Goal: Task Accomplishment & Management: Complete application form

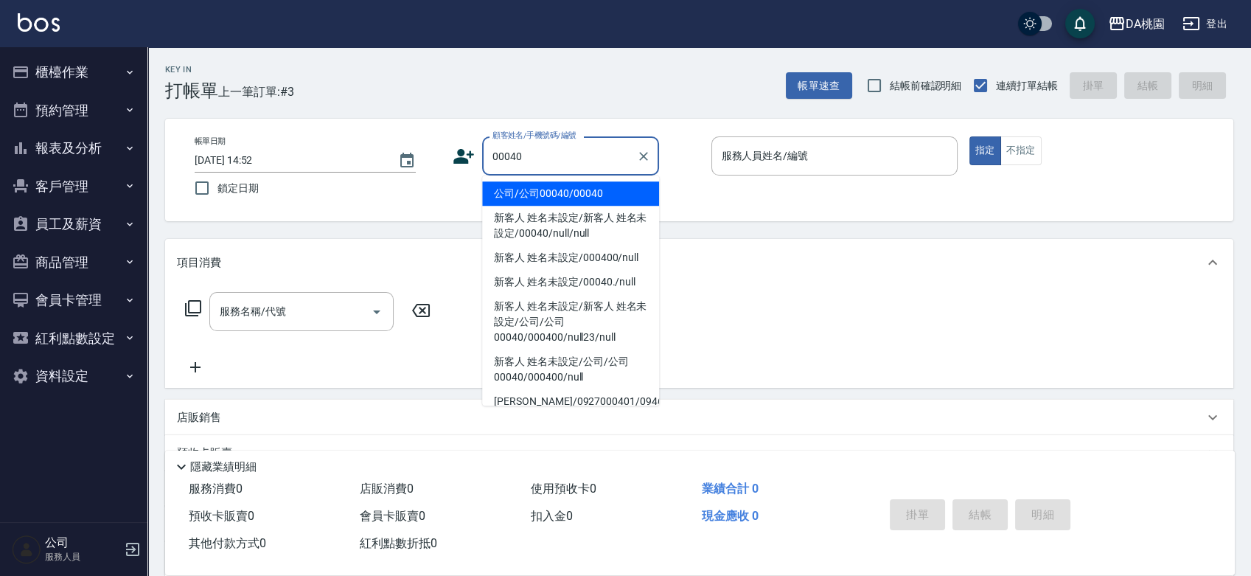
type input "公司/公司00040/00040"
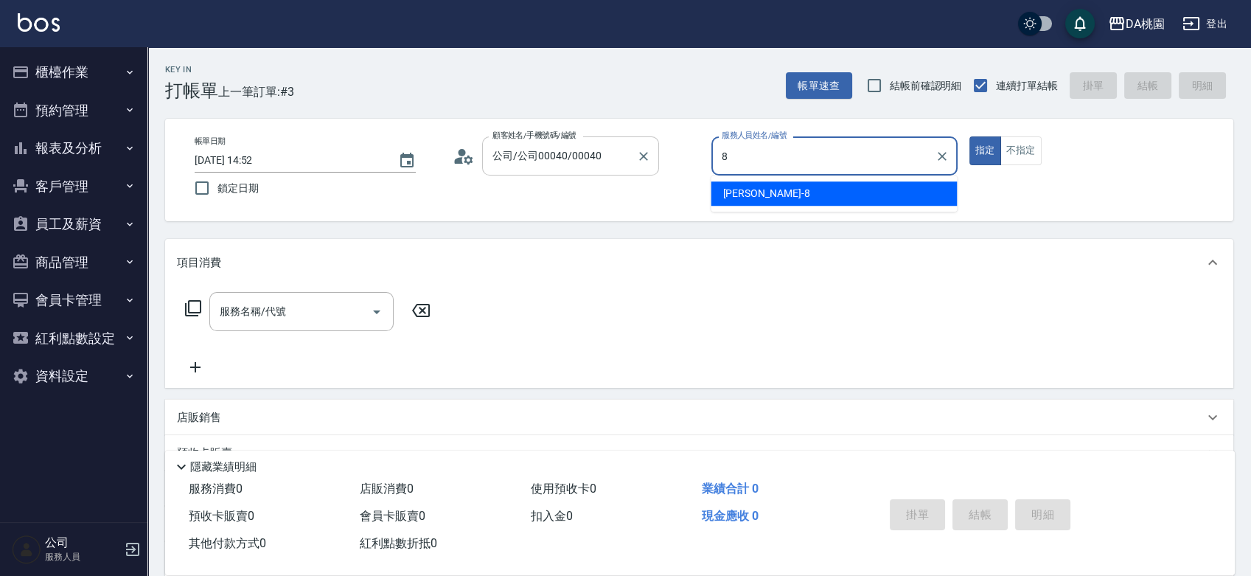
type input "[PERSON_NAME]-8"
type button "true"
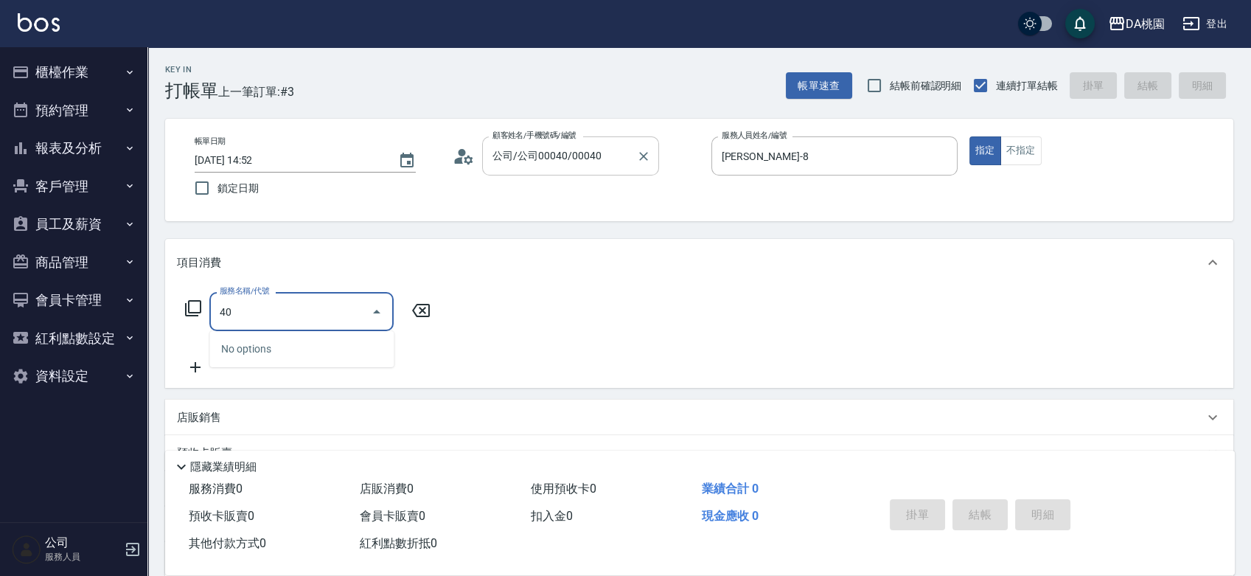
type input "400"
type input "150"
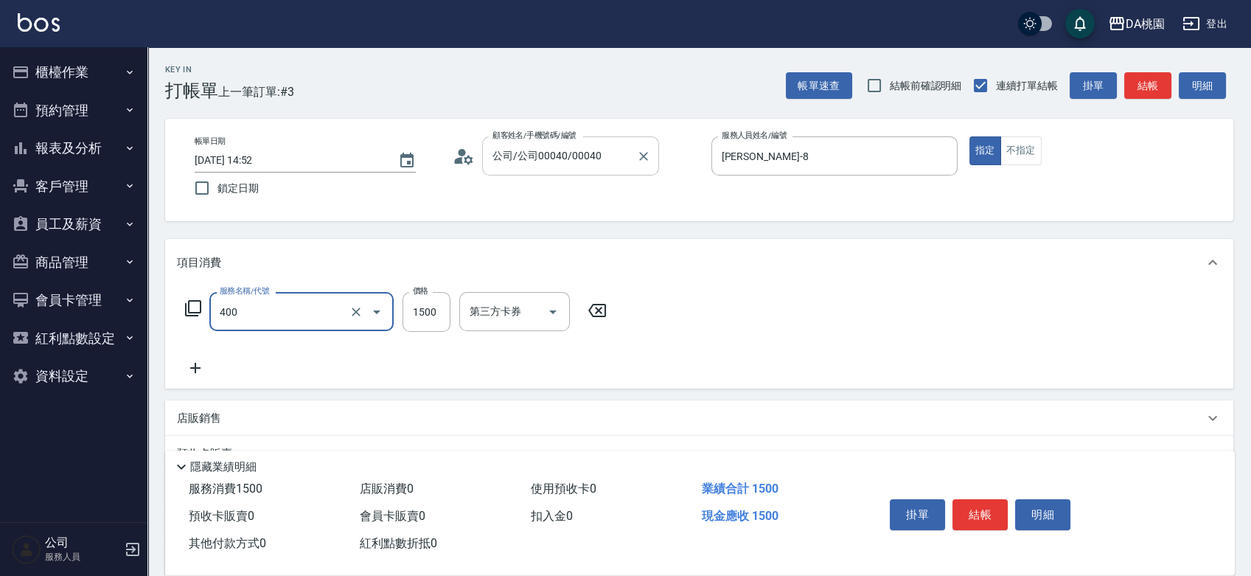
type input "染髮(400)"
type input "1"
type input "0"
type input "120"
type input "10"
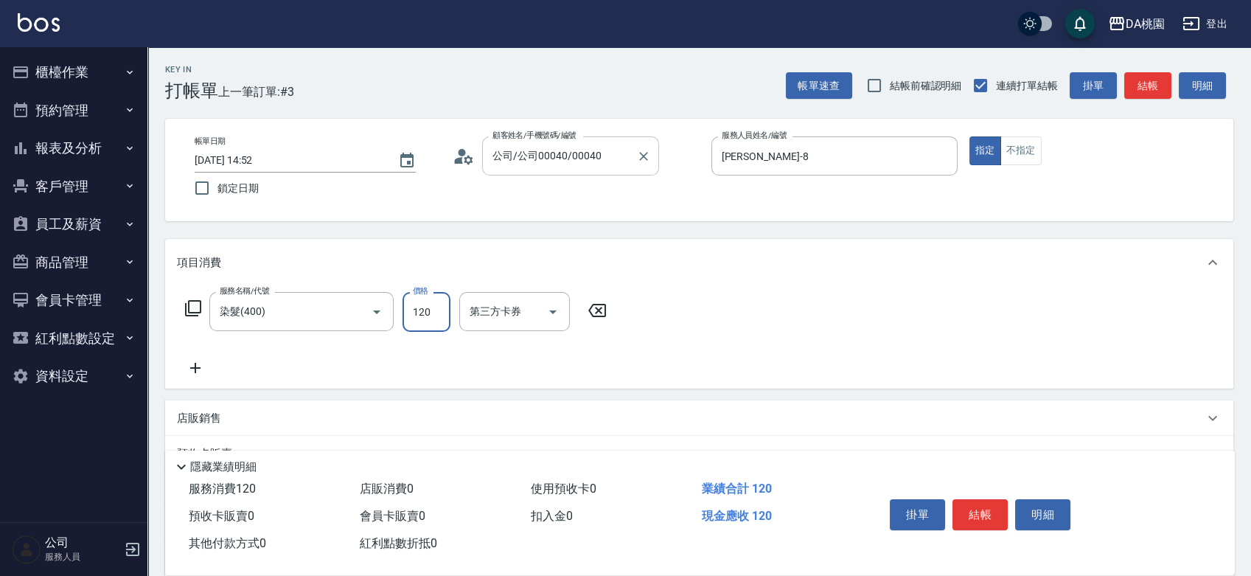
type input "1200"
type input "120"
type input "1200"
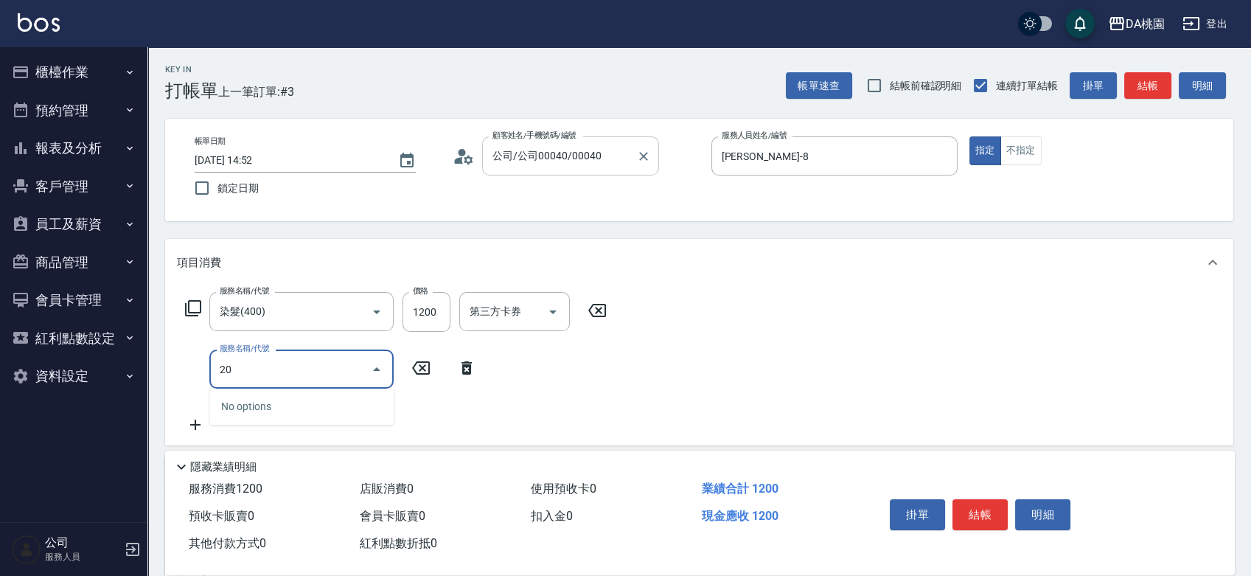
type input "200"
type input "270"
type input "離子燙(200)"
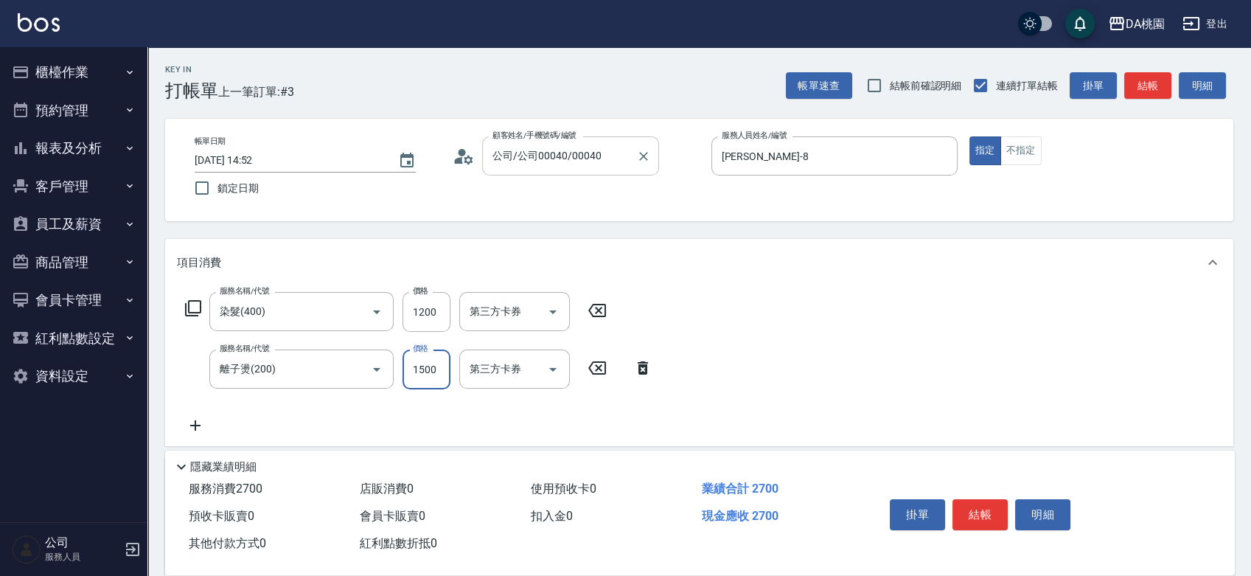
type input "2"
type input "120"
type input "250"
type input "140"
type input "2500"
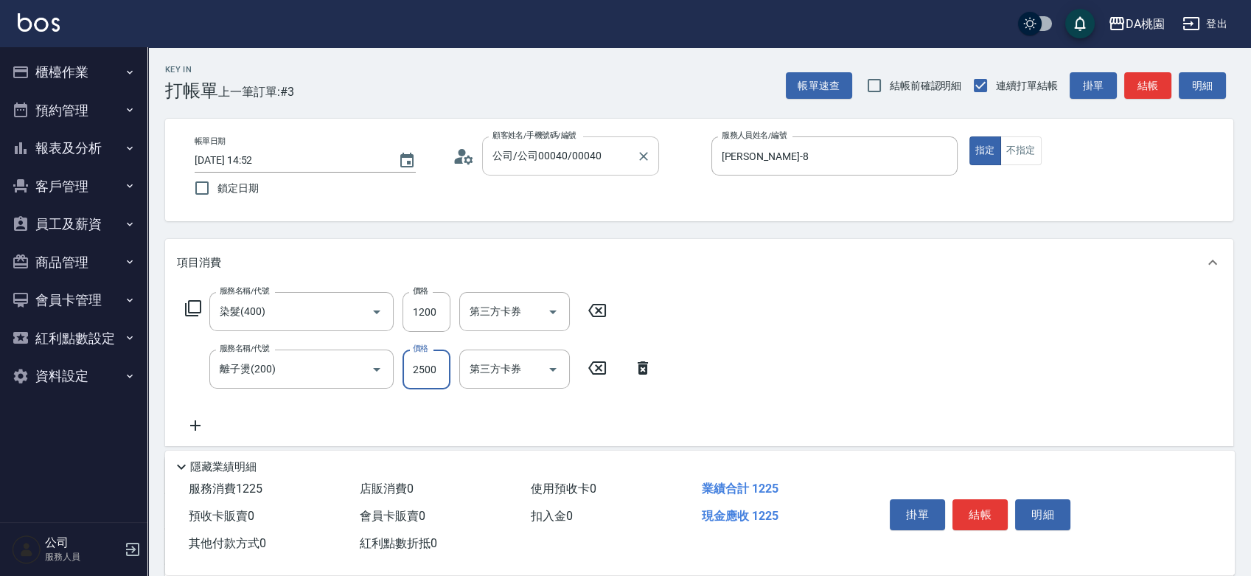
type input "370"
type input "2500"
click at [983, 512] on button "結帳" at bounding box center [979, 514] width 55 height 31
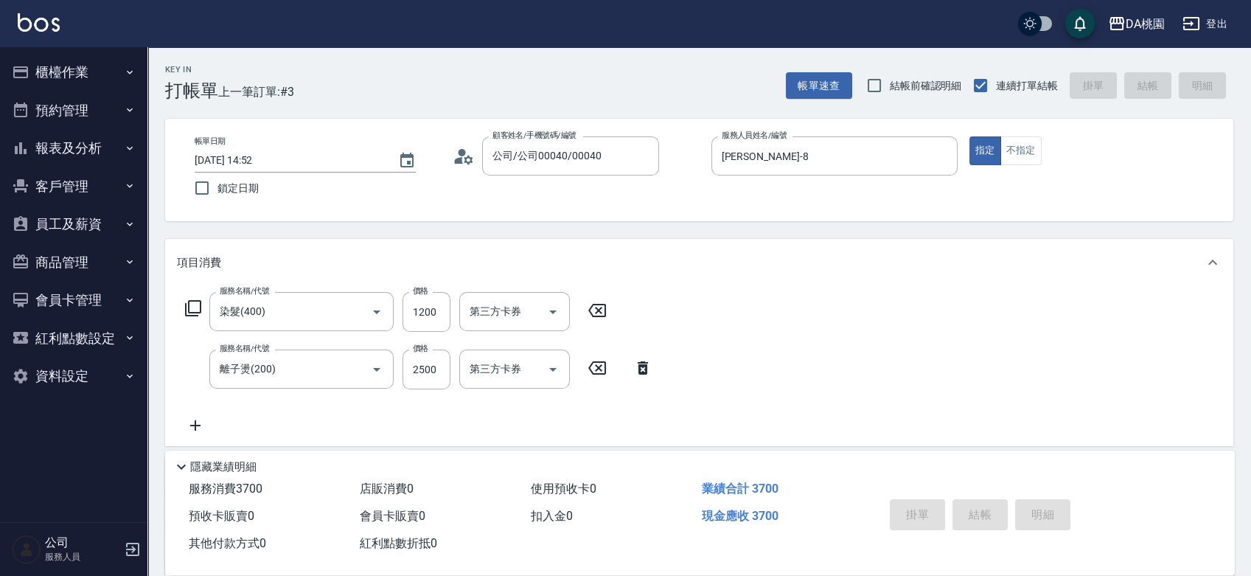
type input "[DATE] 16:35"
type input "0"
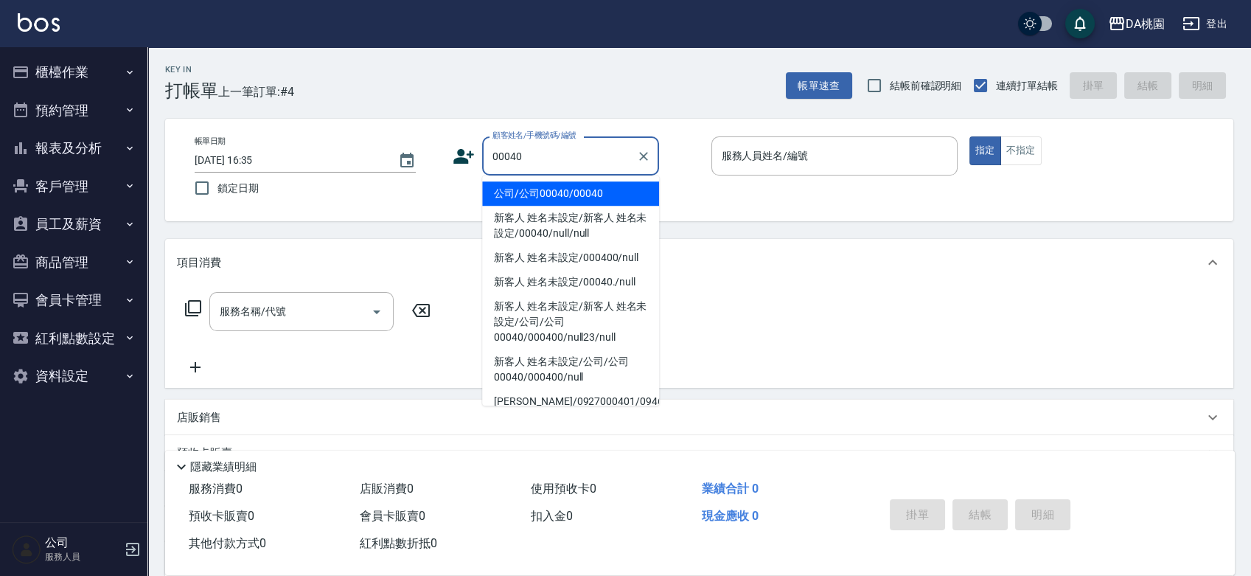
type input "00040"
type input "1"
type input "公司/公司00040/00040"
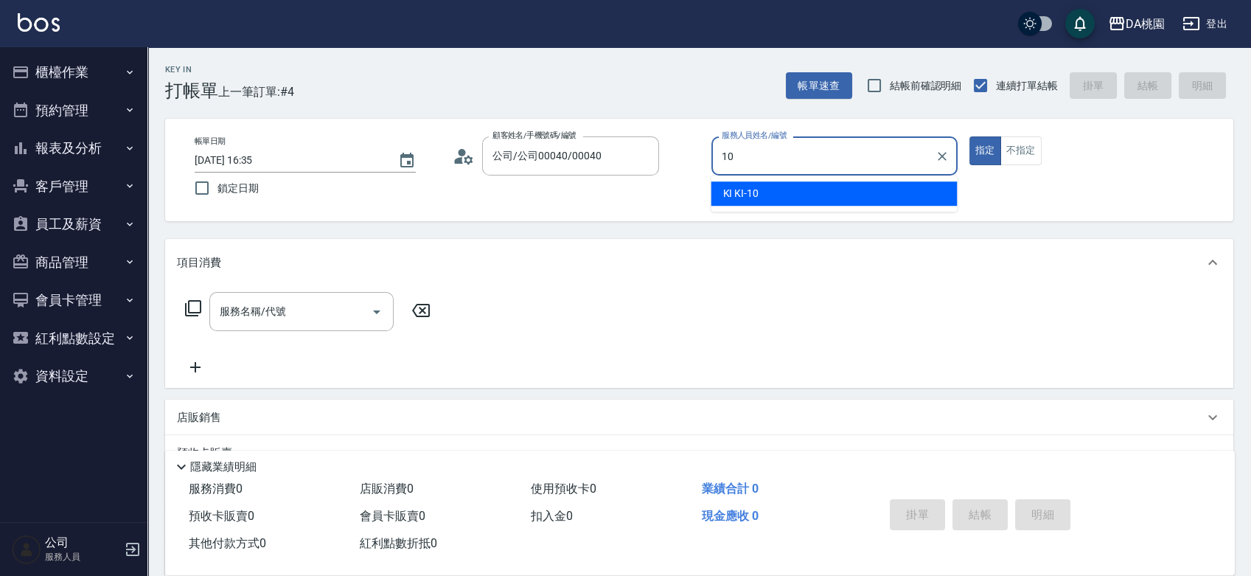
type input "KI KI -10"
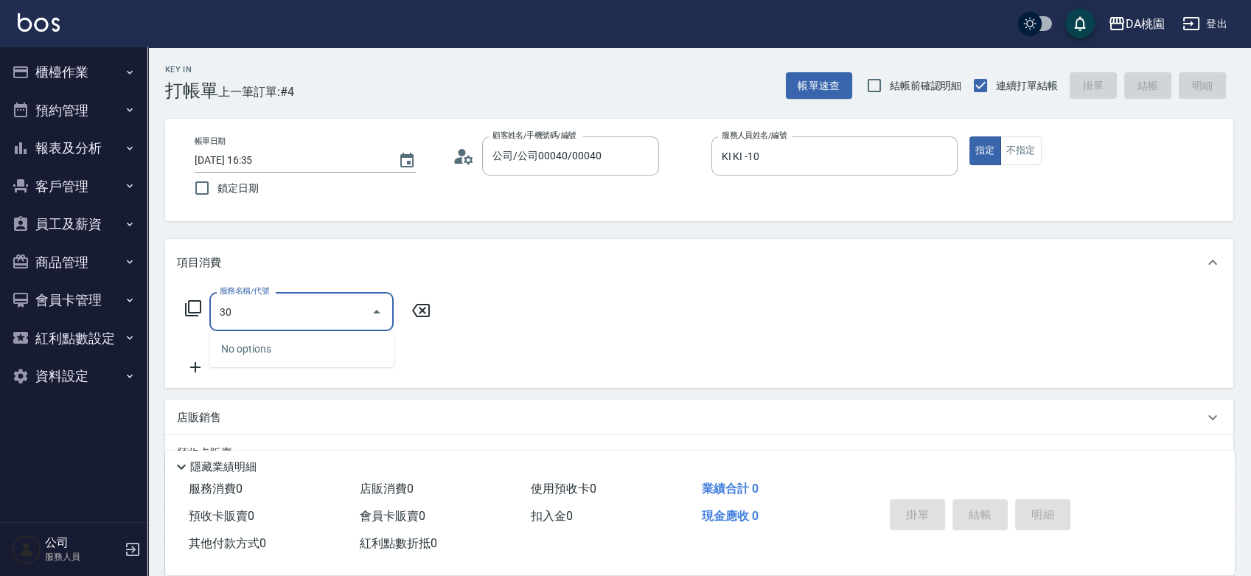
type input "303"
type input "30"
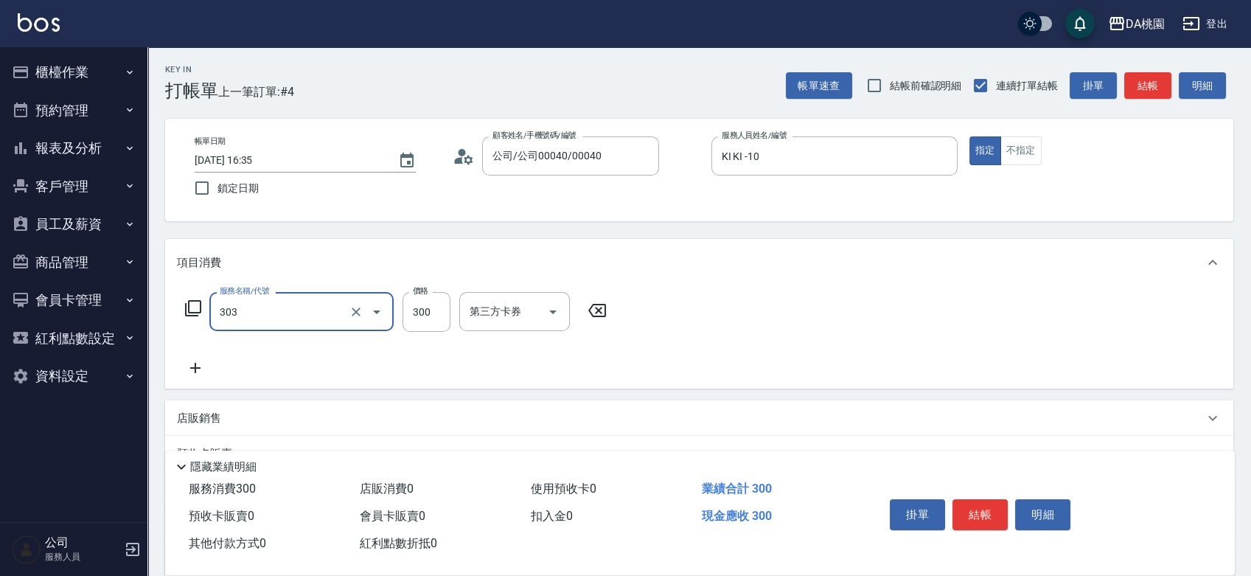
type input "A級剪髮(303)"
type input "4"
type input "0"
type input "400"
type input "40"
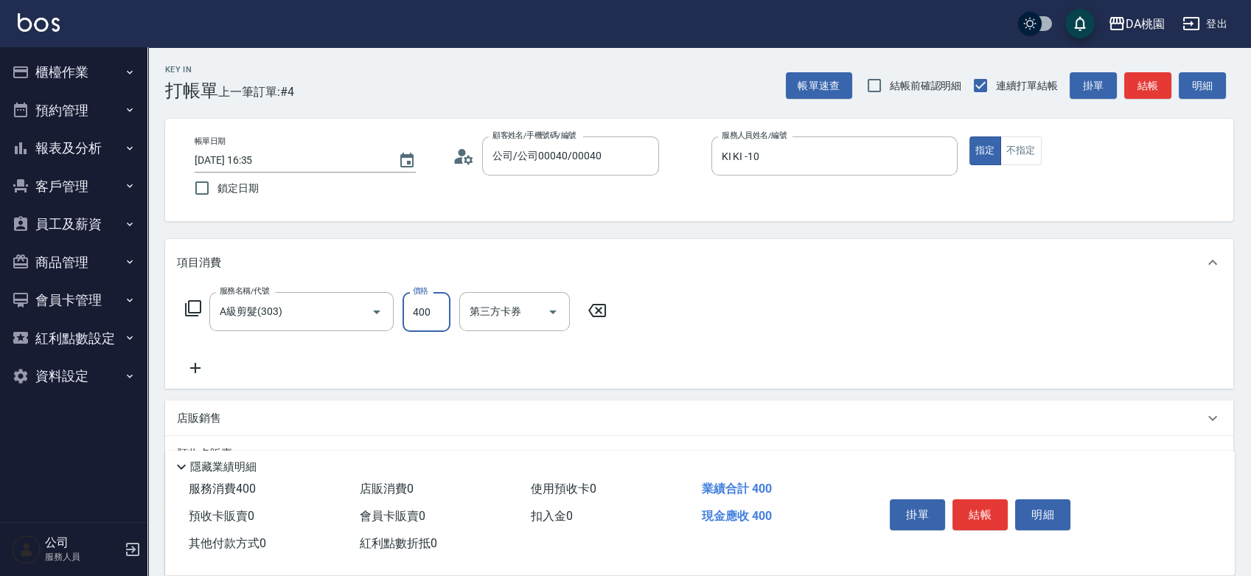
type input "400"
click at [992, 512] on button "結帳" at bounding box center [979, 514] width 55 height 31
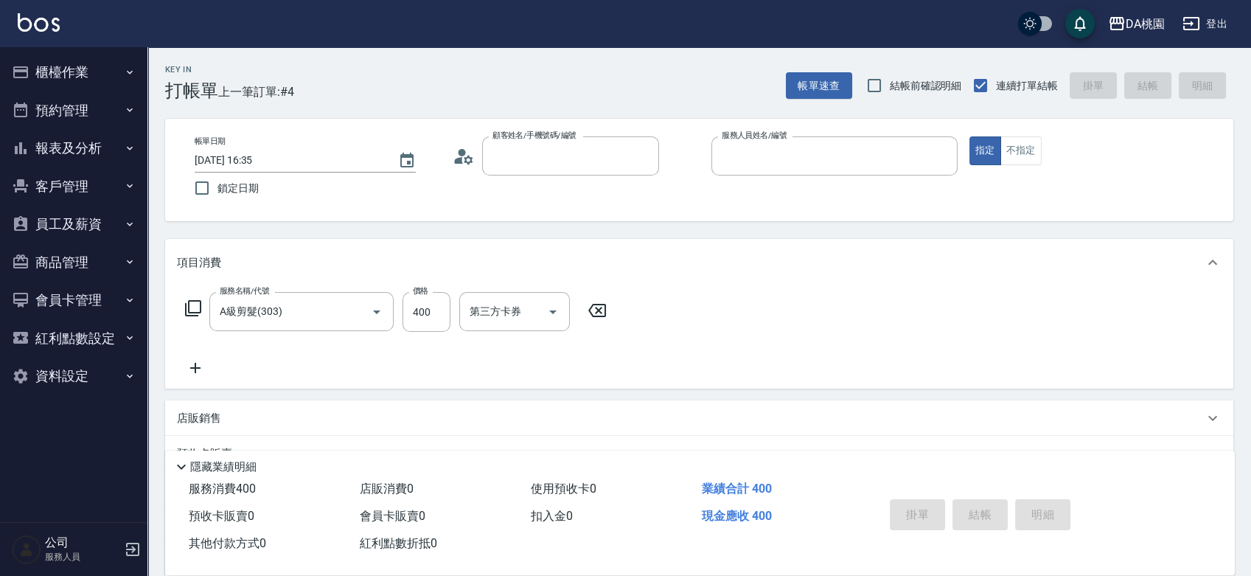
type input "0"
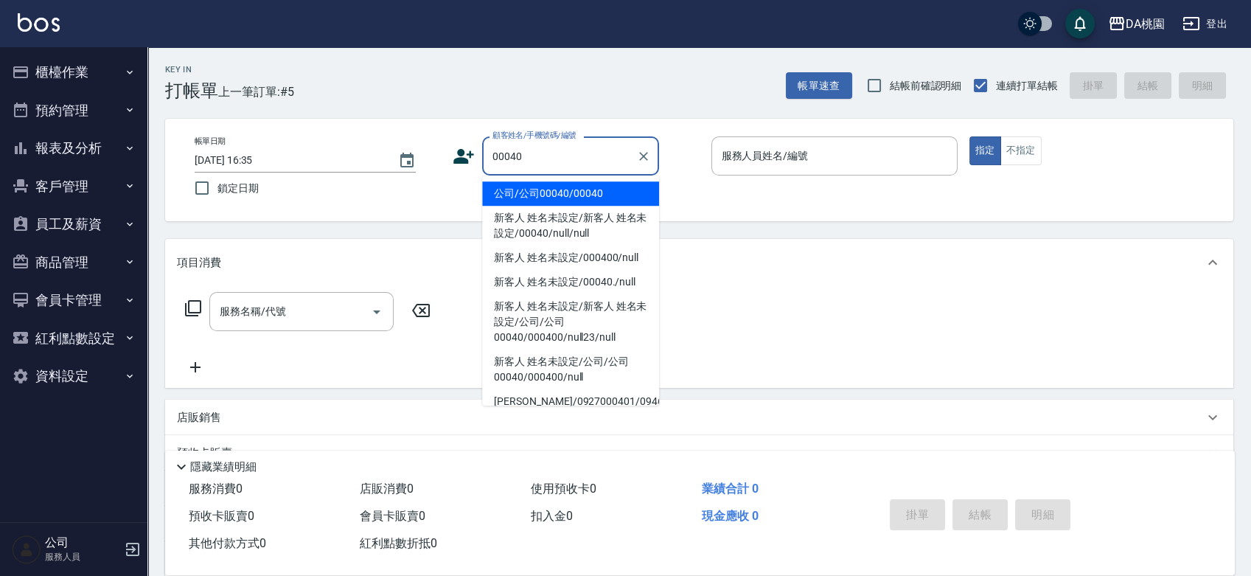
type input "公司/公司00040/00040"
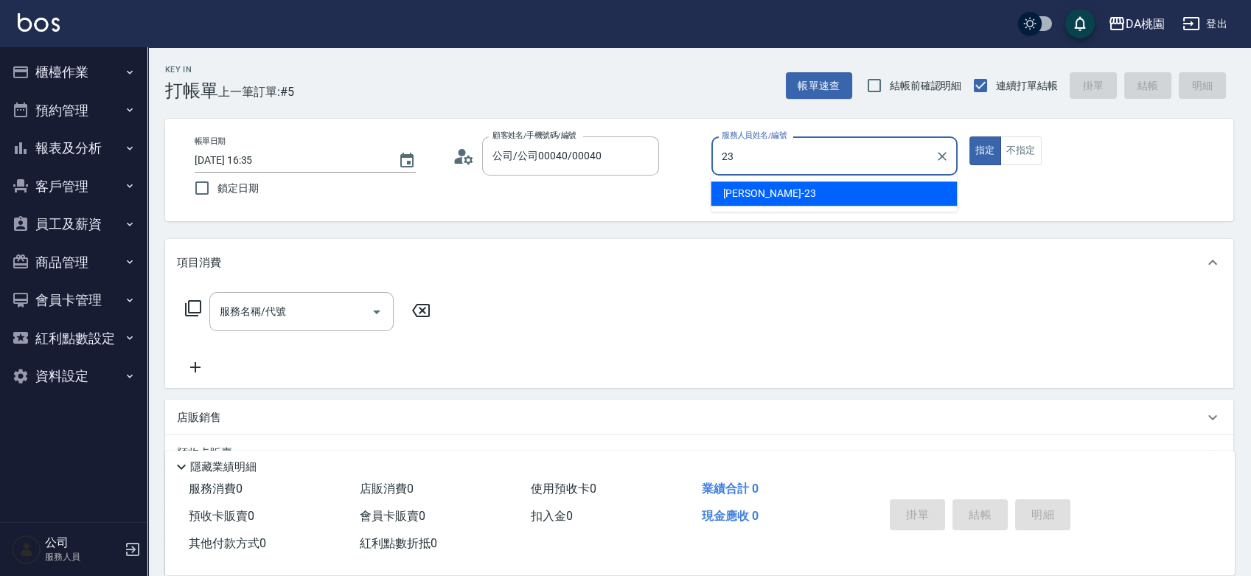
type input "亞瑟 -23"
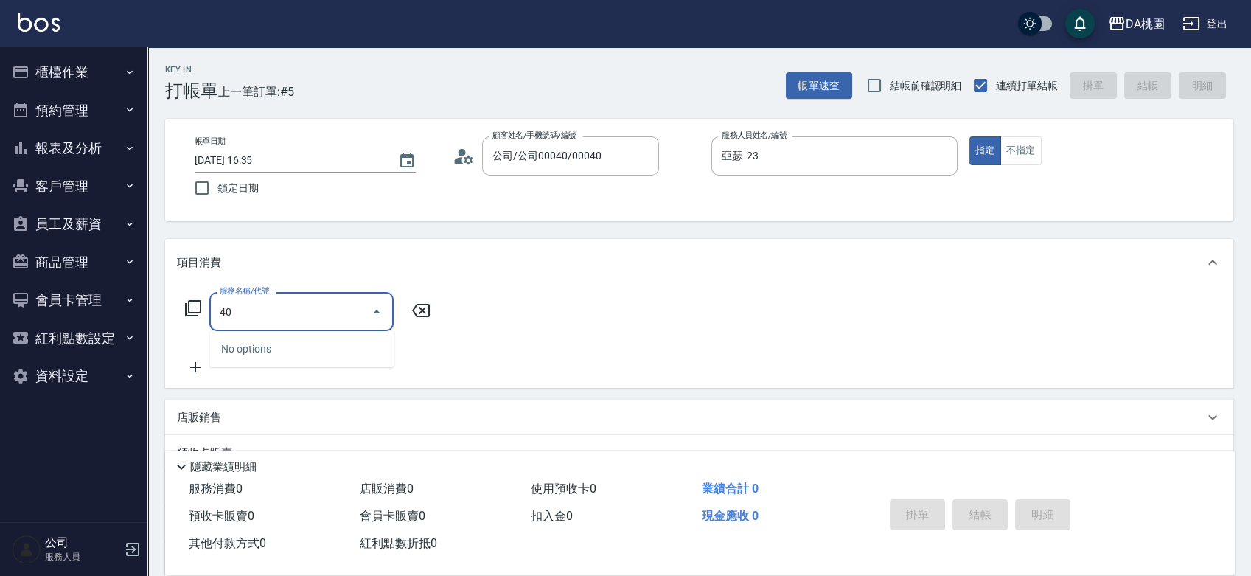
type input "401"
type input "150"
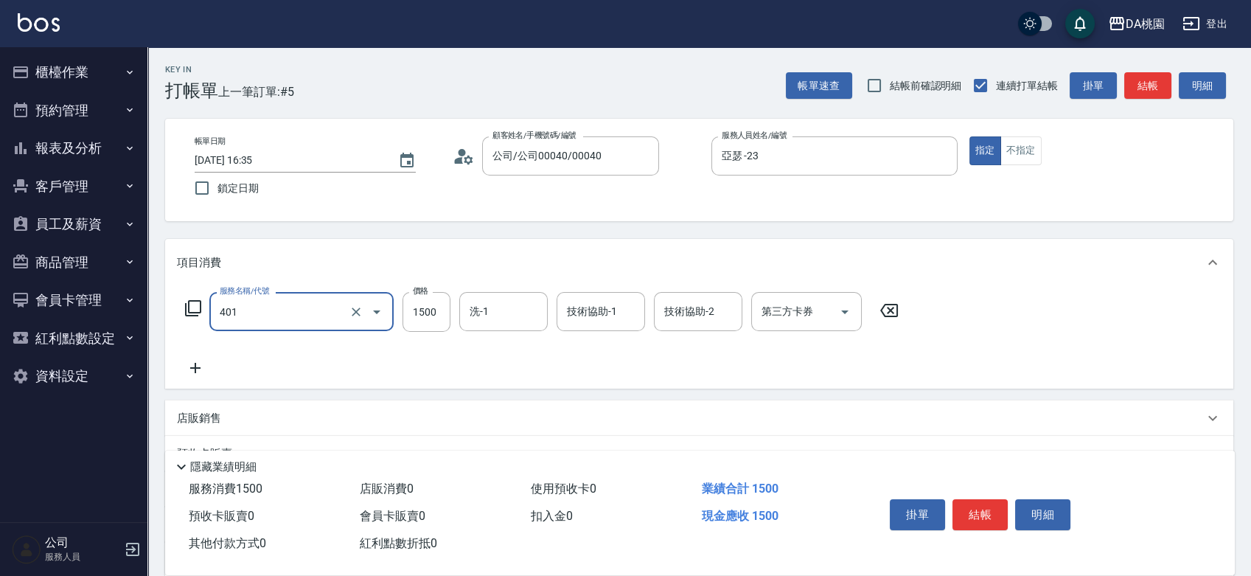
type input "染髮(互助)(401)"
type input "1"
type input "0"
type input "100"
type input "10"
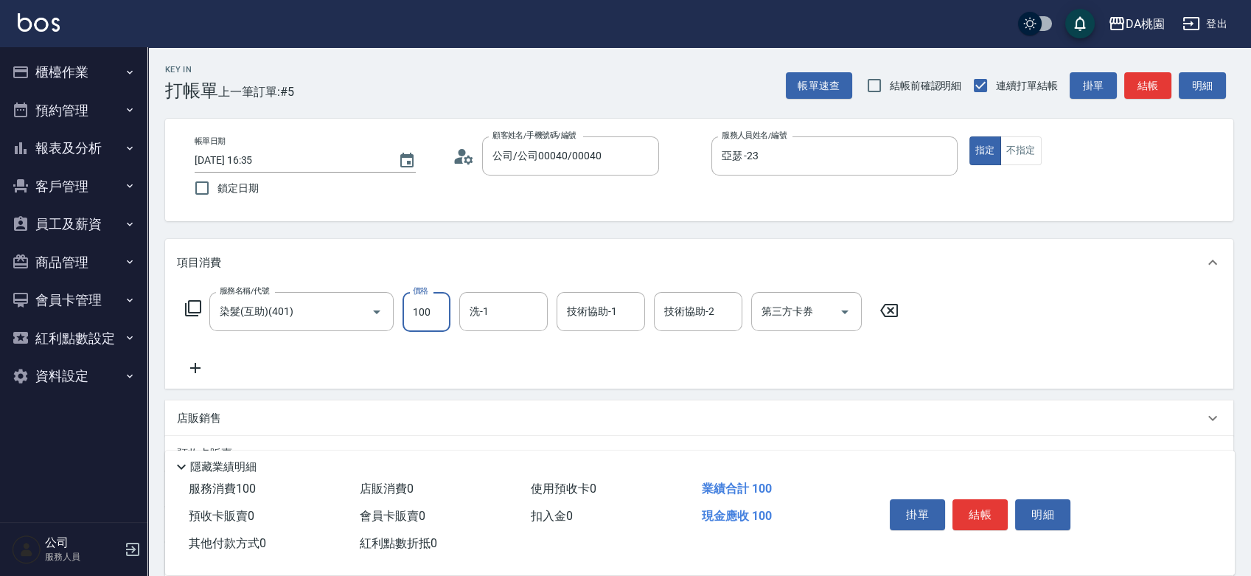
type input "1000"
type input "100"
type input "1000"
type input "[PERSON_NAME]-18"
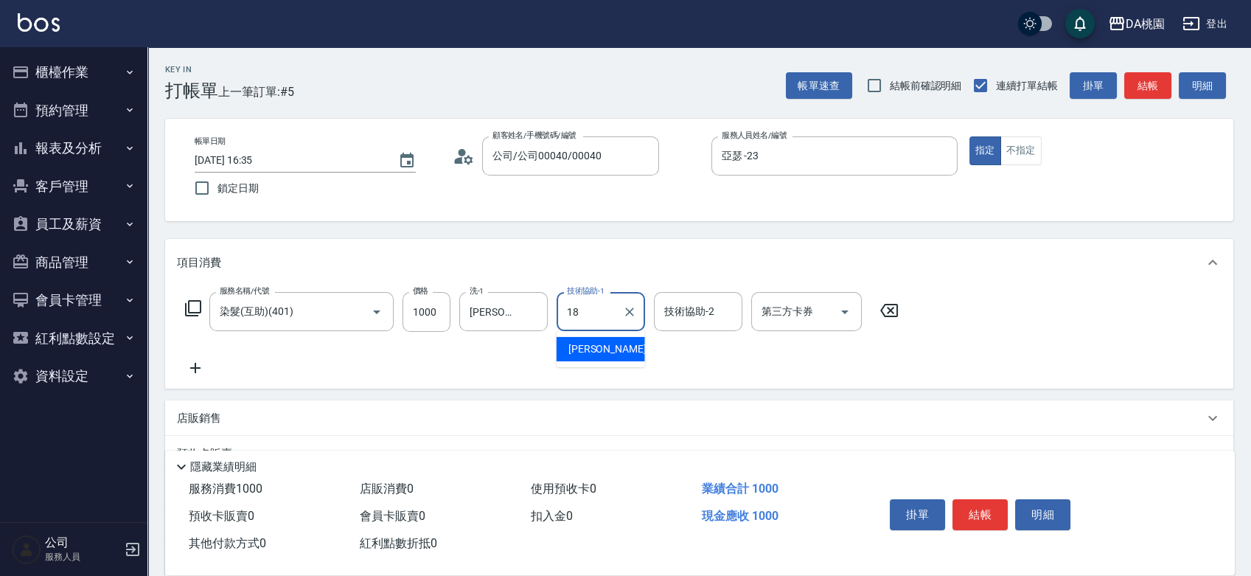
type input "[PERSON_NAME]-18"
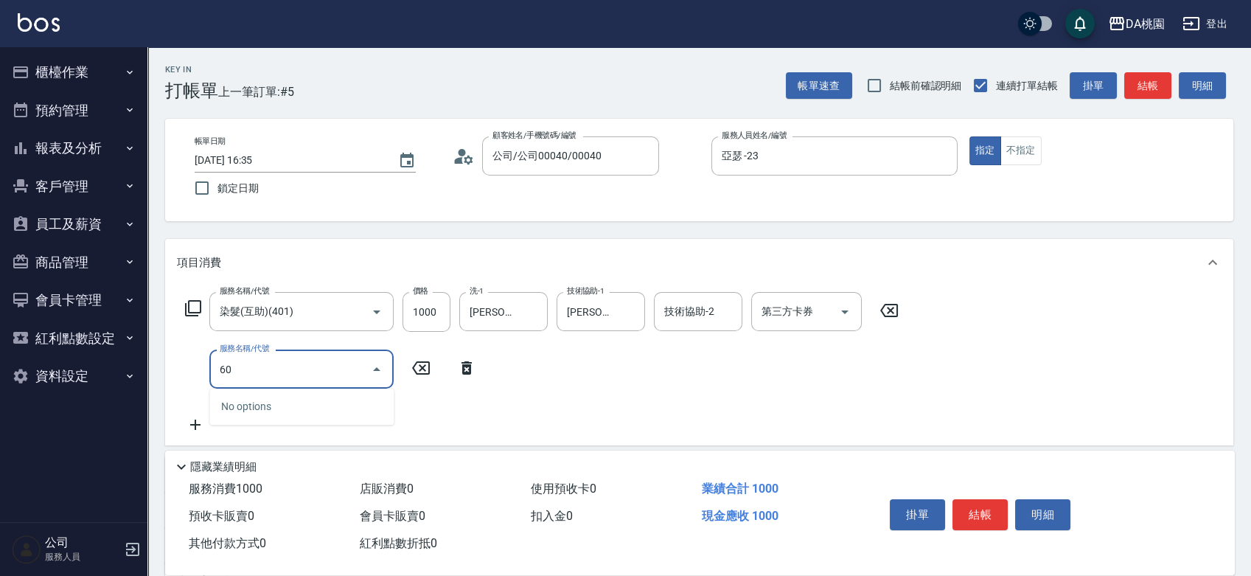
type input "609"
type input "220"
type input "鱗脂質護髮(互助)(609)"
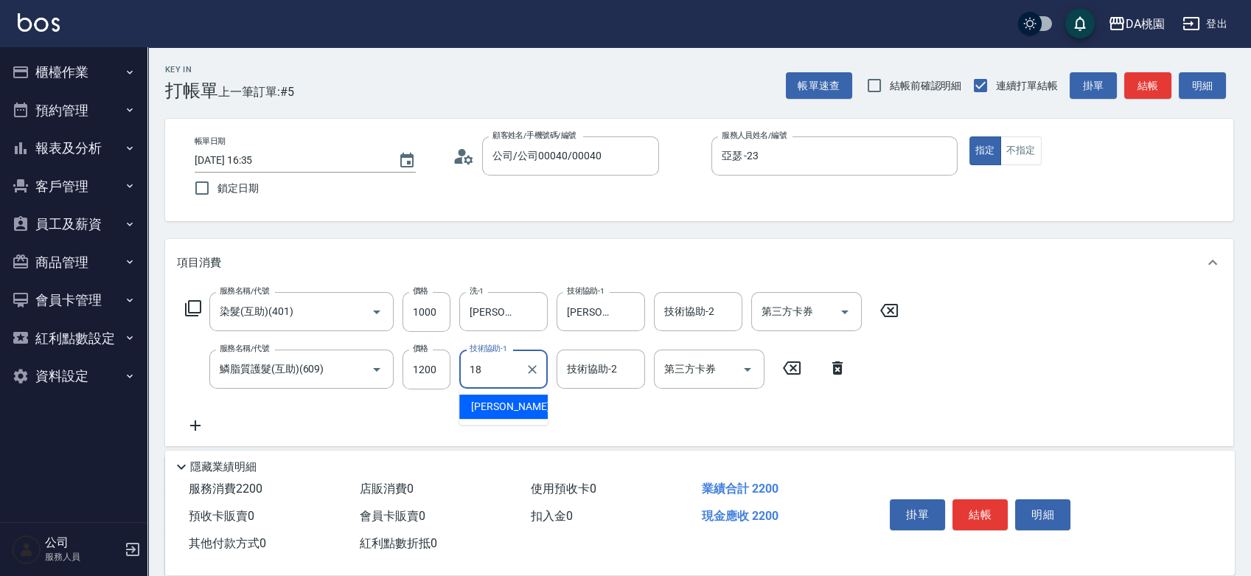
type input "[PERSON_NAME]-18"
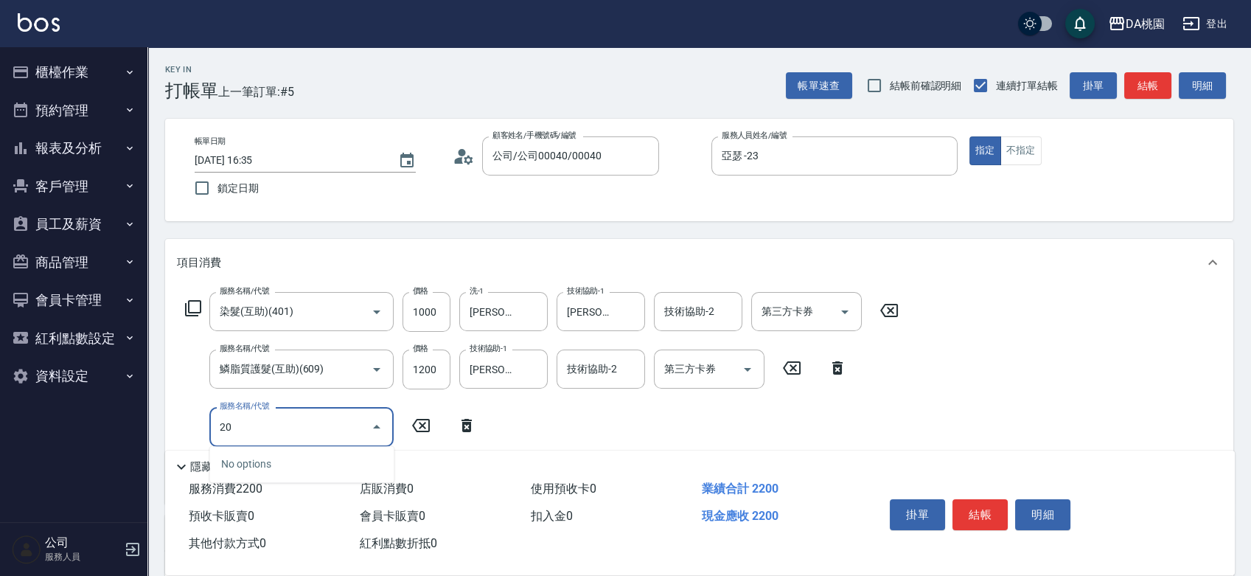
type input "200"
type input "370"
type input "離子燙(200)"
type input "2"
type input "220"
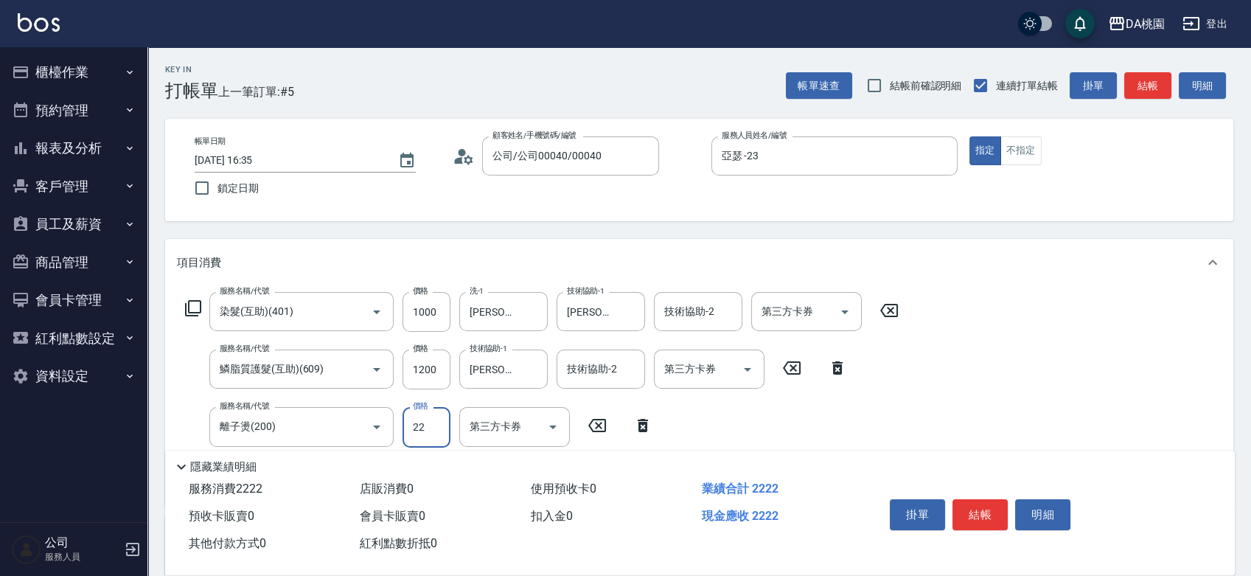
type input "228"
type input "240"
type input "2280"
type input "440"
type input "2280"
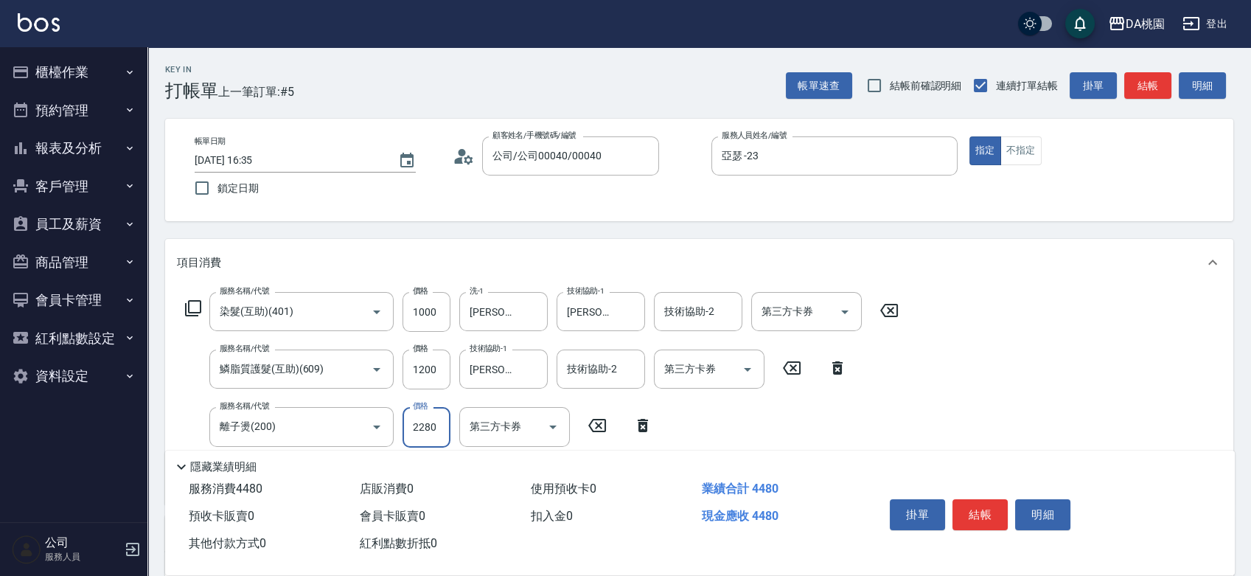
click at [992, 512] on button "結帳" at bounding box center [979, 514] width 55 height 31
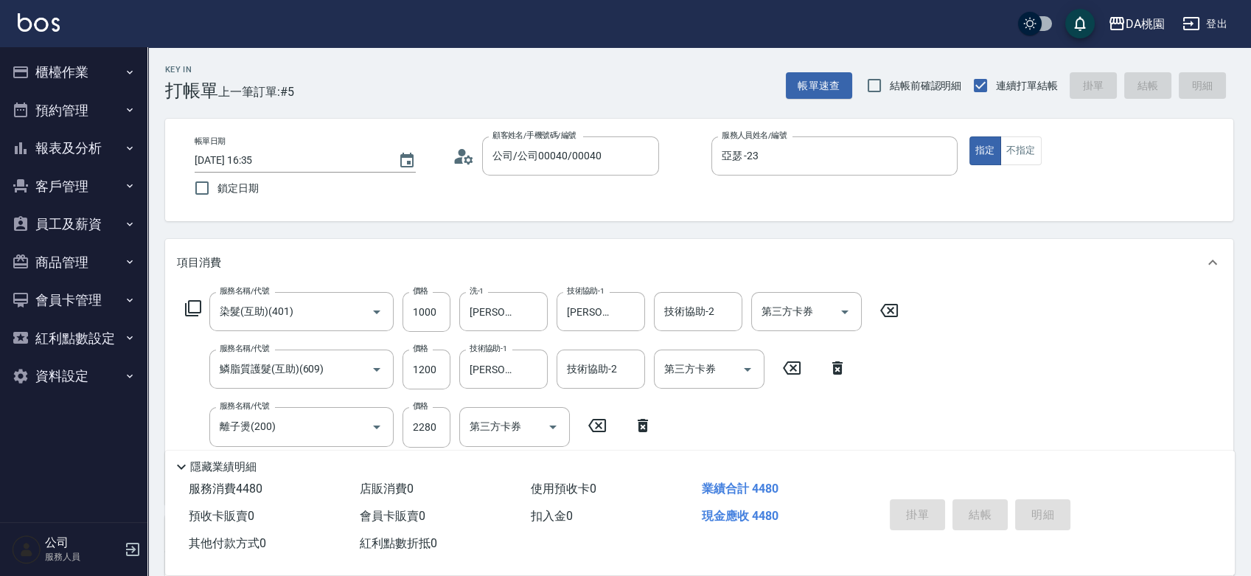
type input "0"
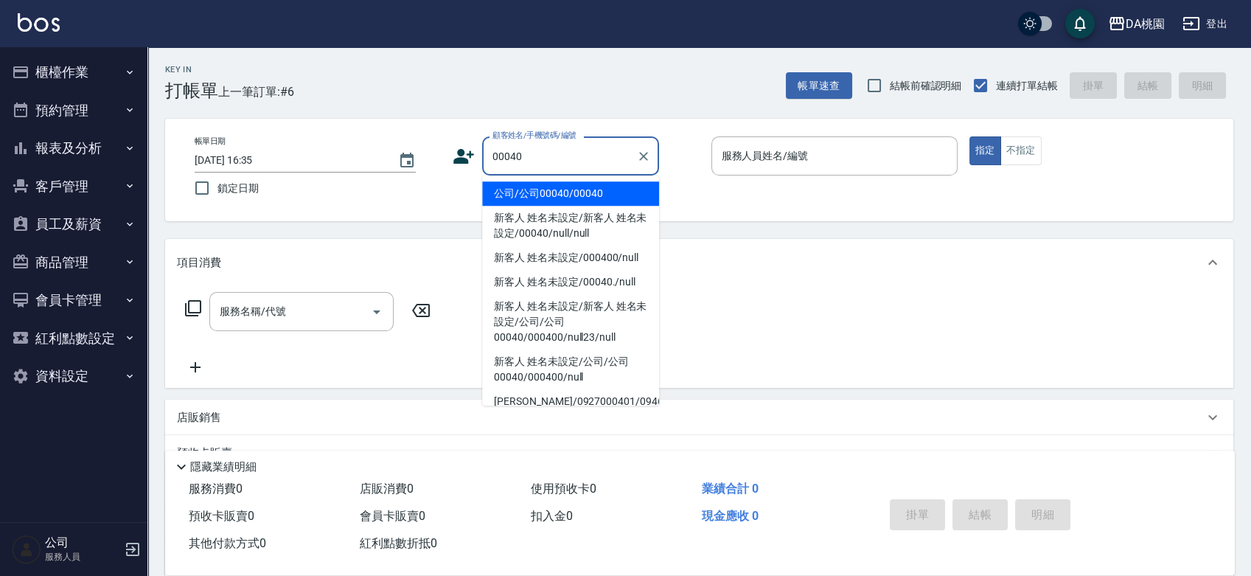
type input "公司/公司00040/00040"
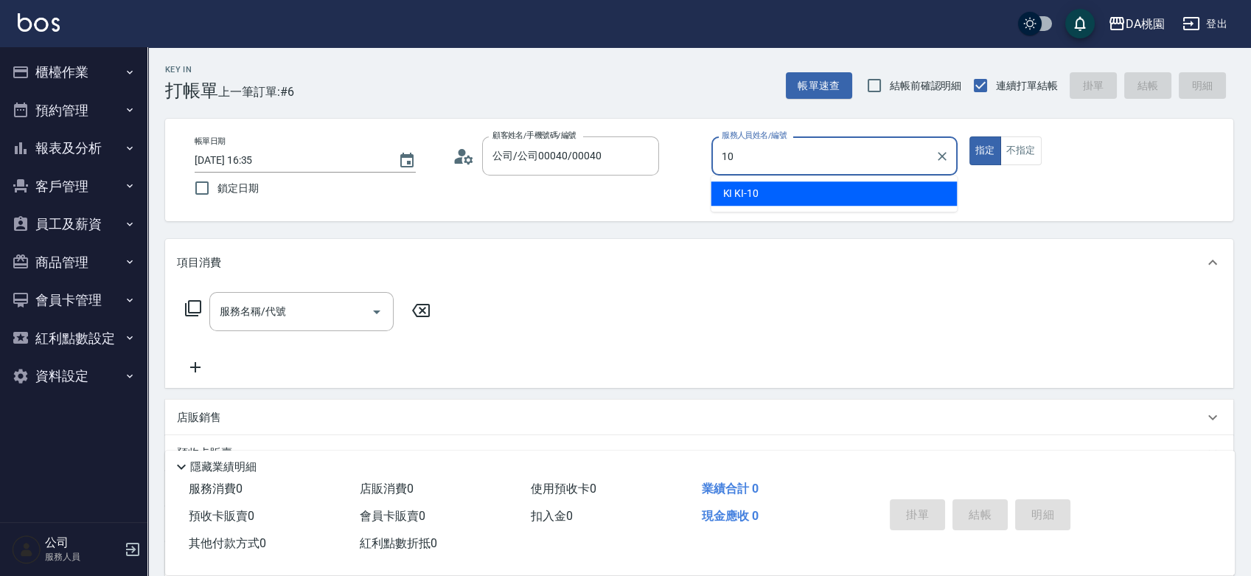
type input "KI KI -10"
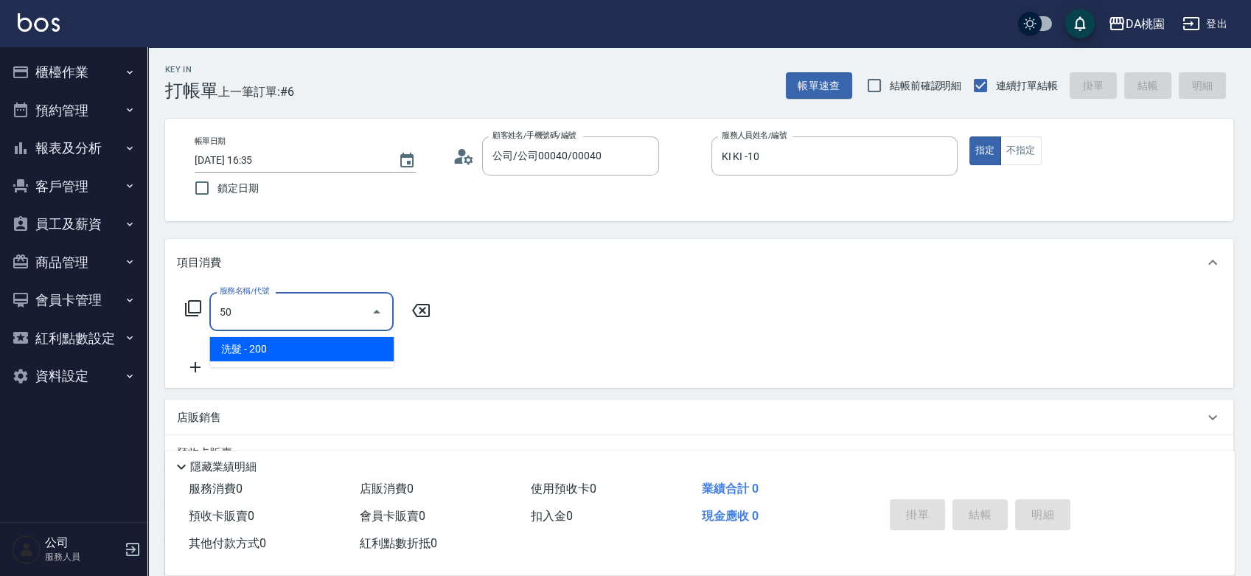
type input "500"
type input "20"
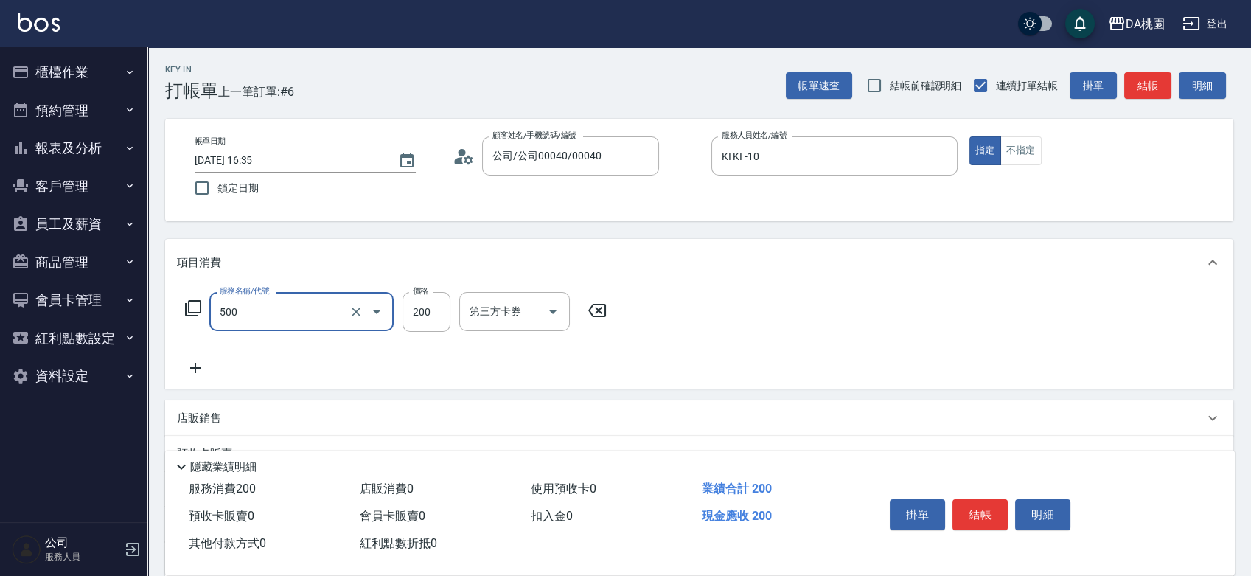
type input "洗髮(500)"
type input "0"
type input "25"
type input "20"
type input "250"
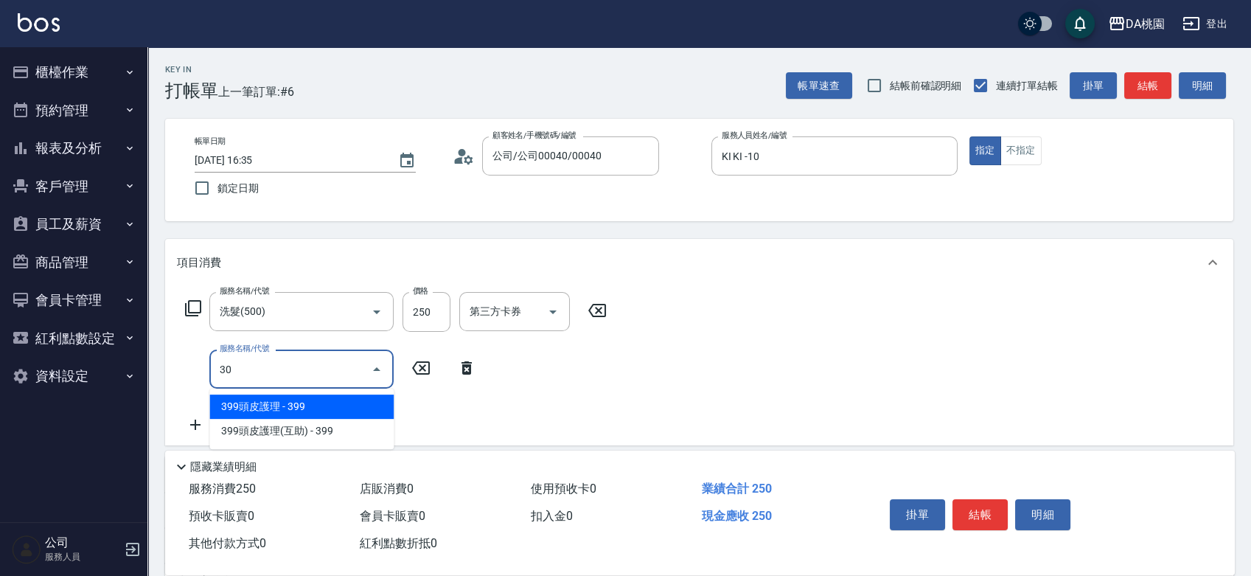
type input "303"
type input "50"
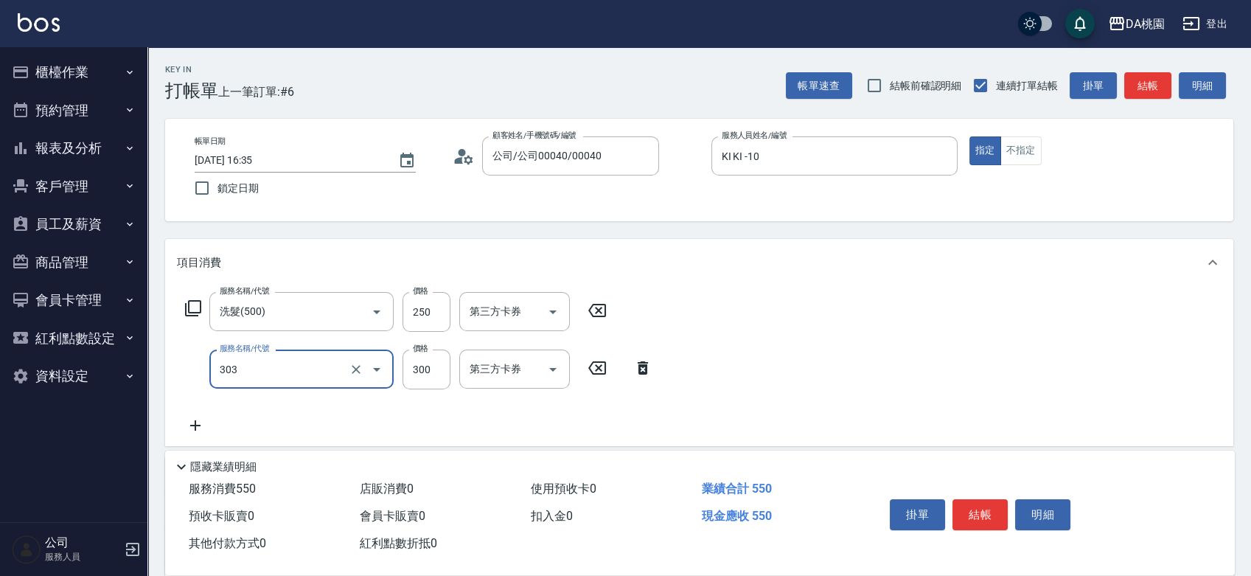
type input "A級剪髮(303)"
type input "4"
type input "20"
type input "40"
type input "60"
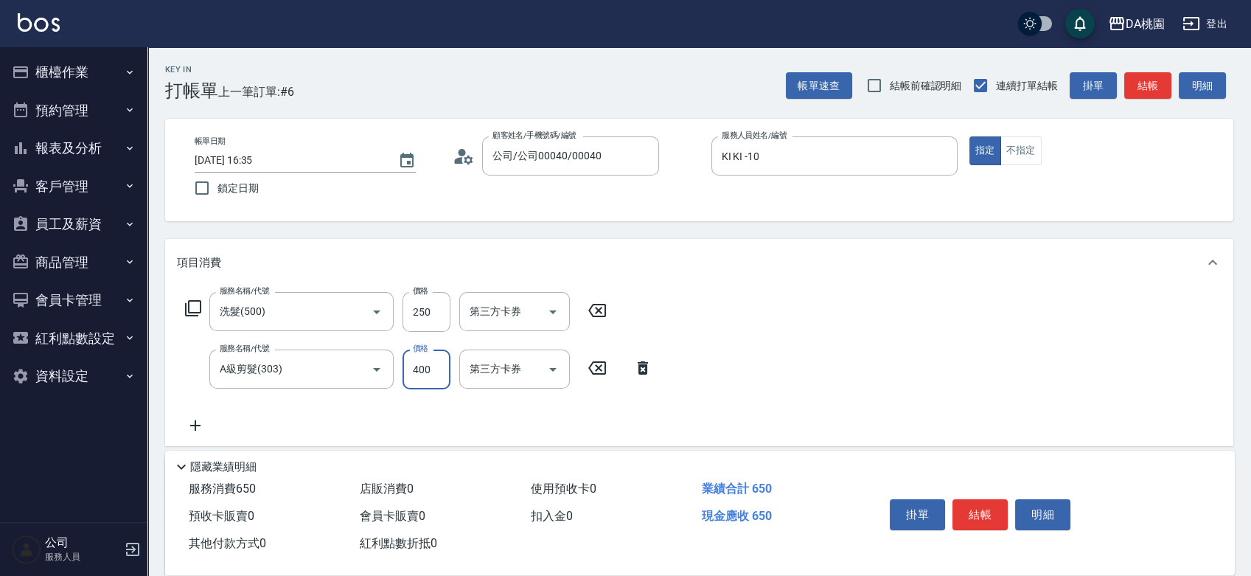
type input "400"
type input "200"
type input "210"
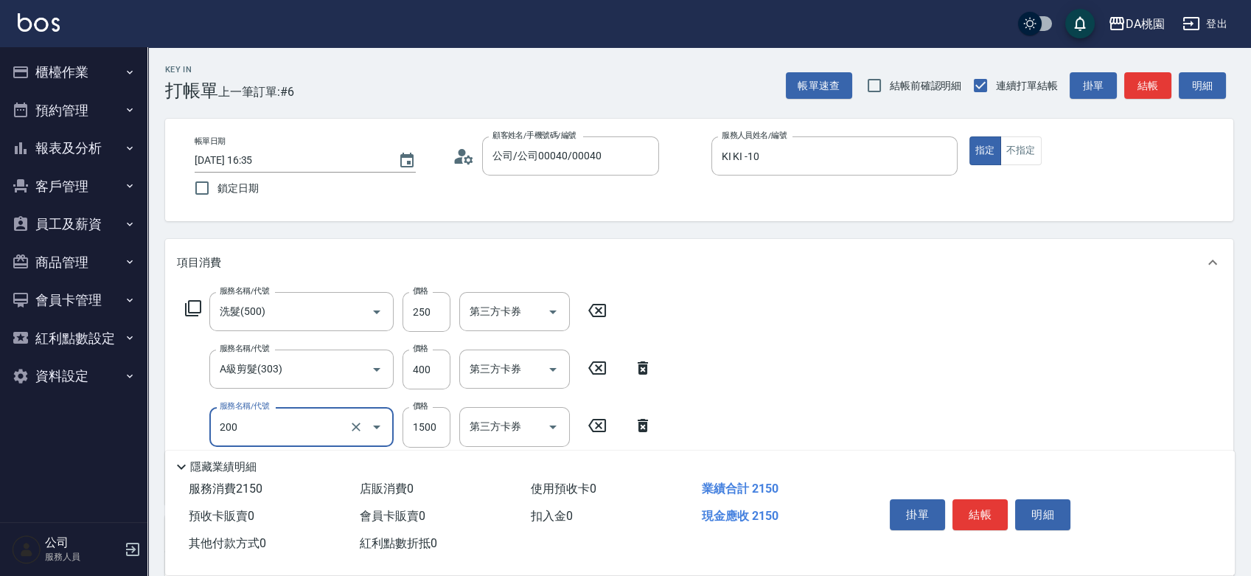
type input "離子燙(200)"
type input "5"
type input "60"
type input "50"
type input "70"
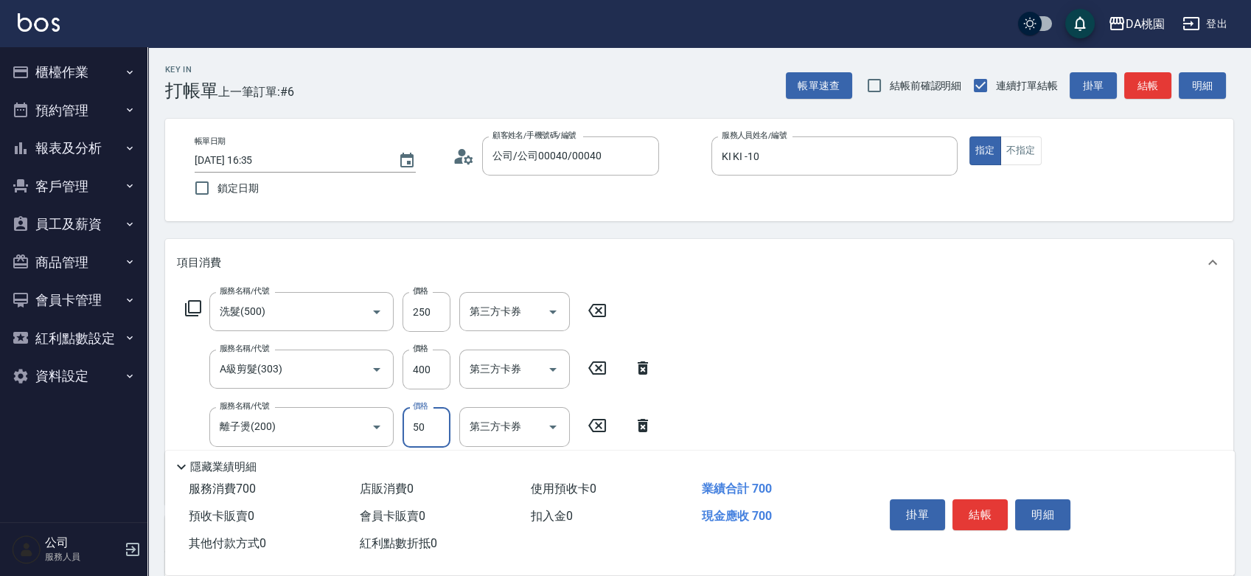
type input "500"
type input "110"
type input "500"
click at [992, 512] on button "結帳" at bounding box center [979, 514] width 55 height 31
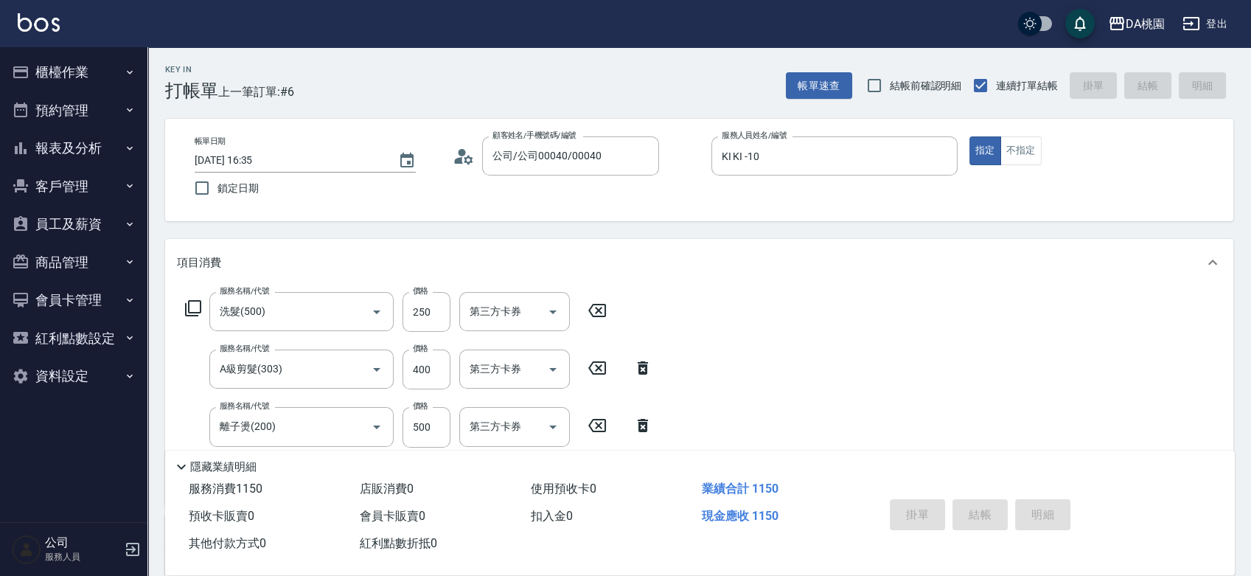
type input "[DATE] 16:36"
type input "0"
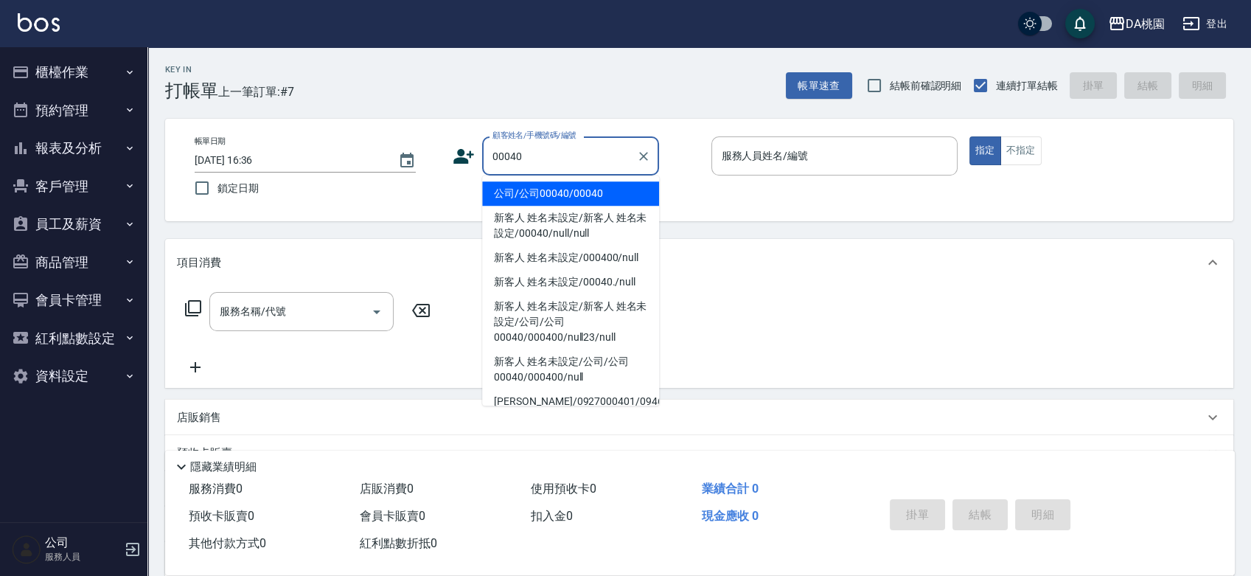
type input "公司/公司00040/00040"
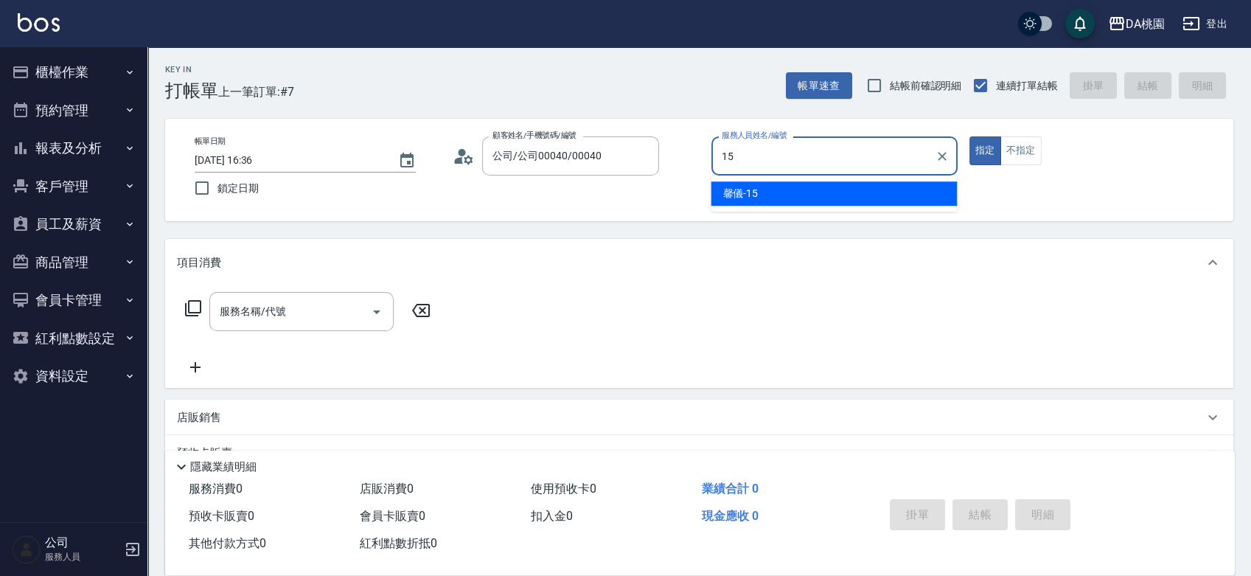
type input "馨儀-15"
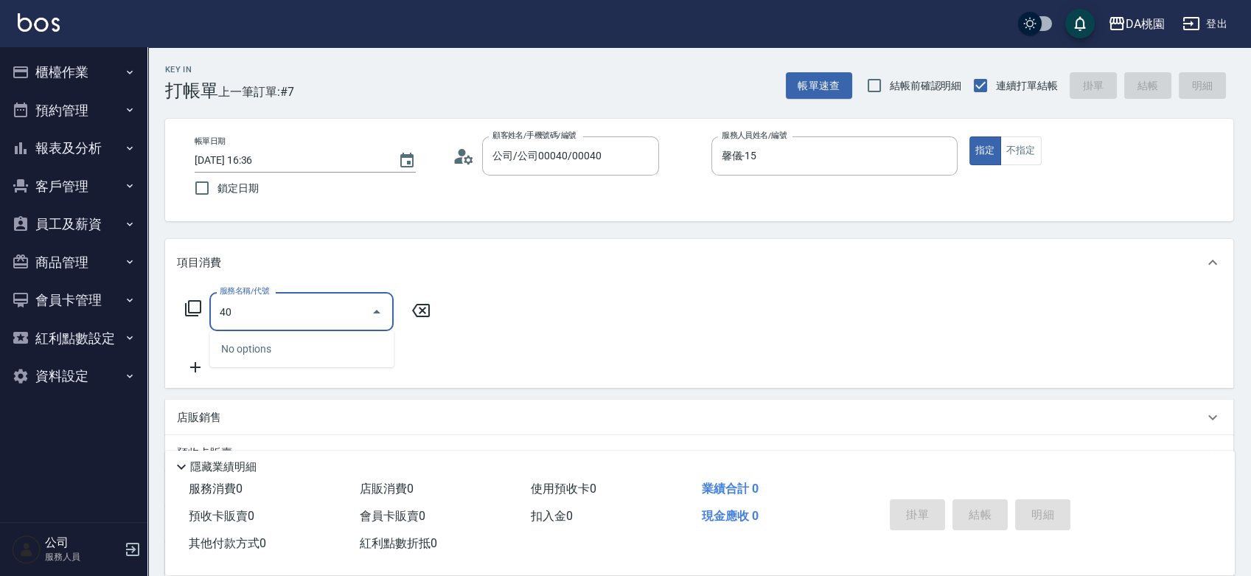
type input "400"
type input "150"
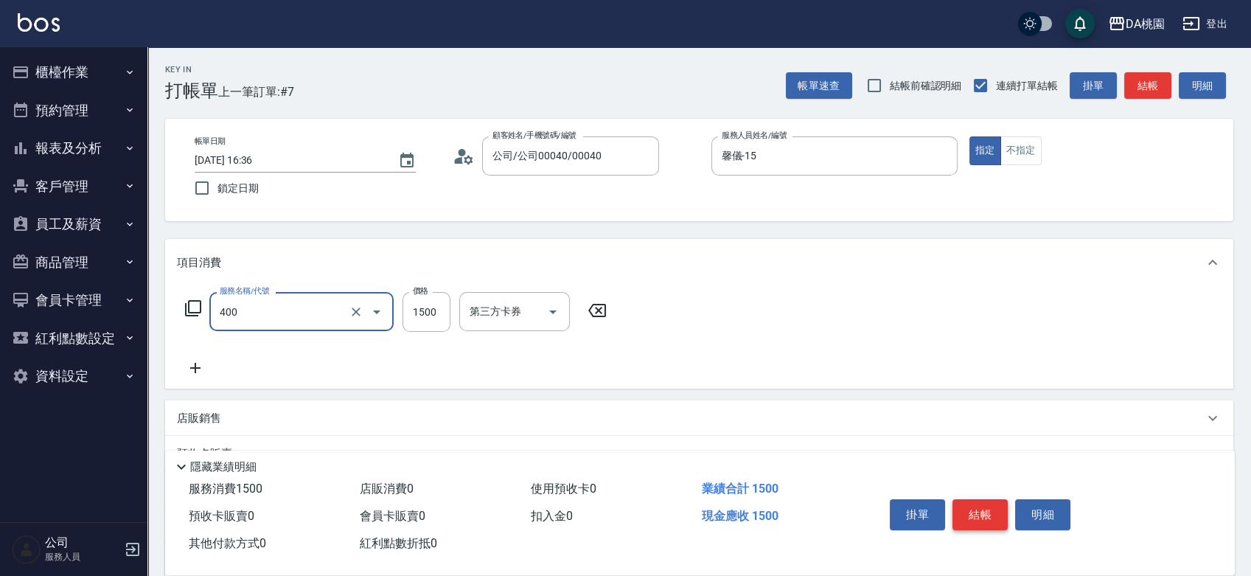
type input "染髮(400)"
type input "2"
type input "0"
type input "230"
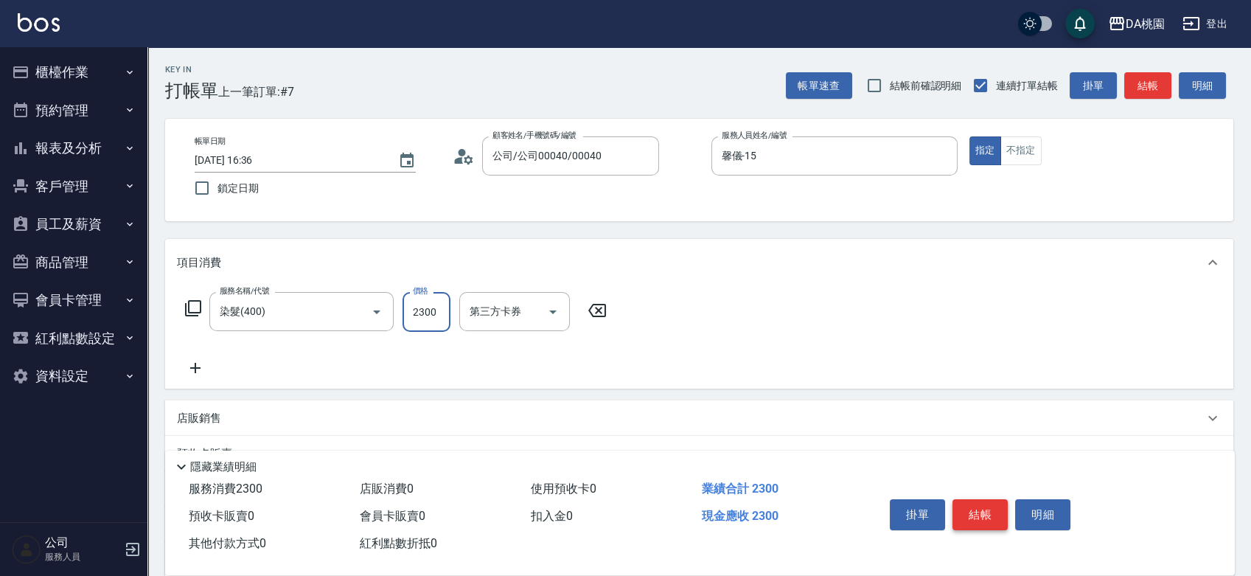
type input "2300"
click at [992, 512] on button "結帳" at bounding box center [979, 514] width 55 height 31
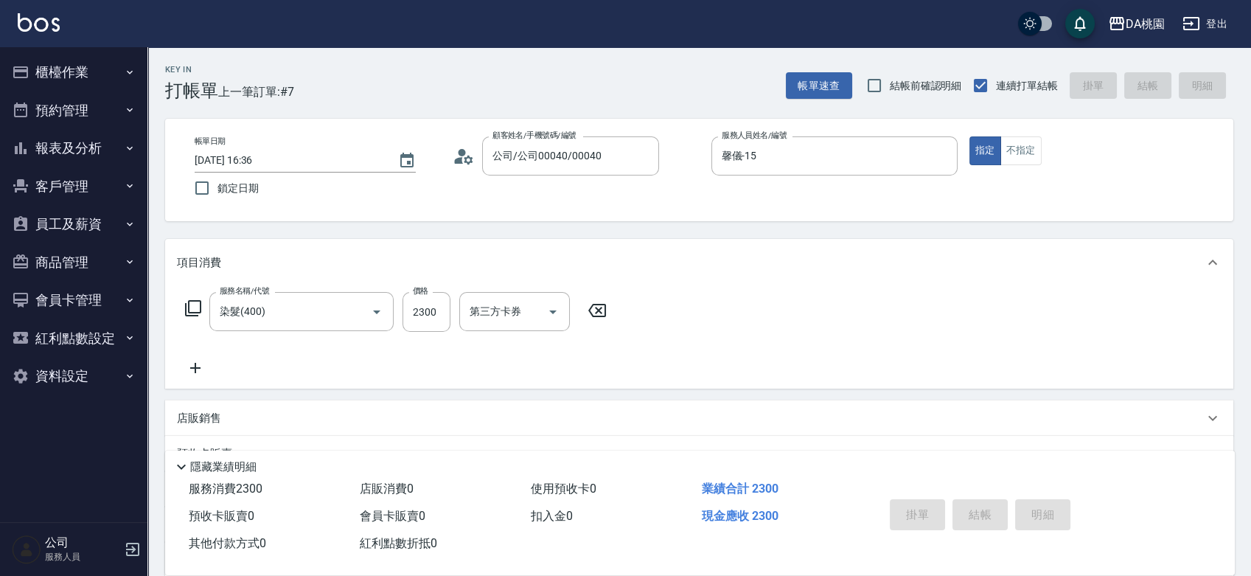
type input "0"
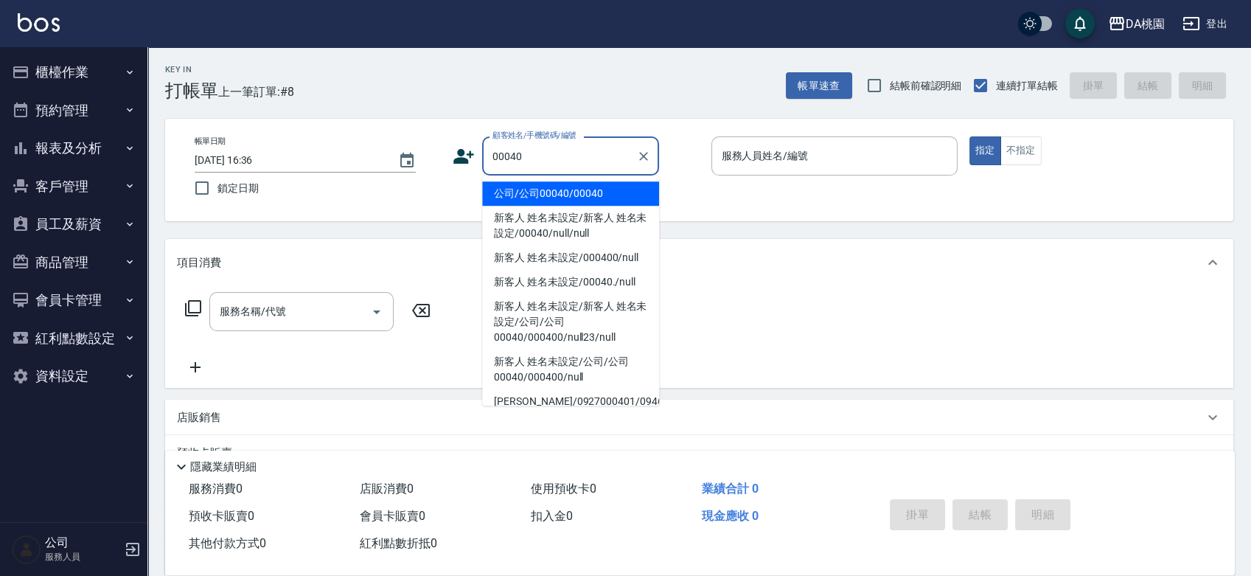
type input "公司/公司00040/00040"
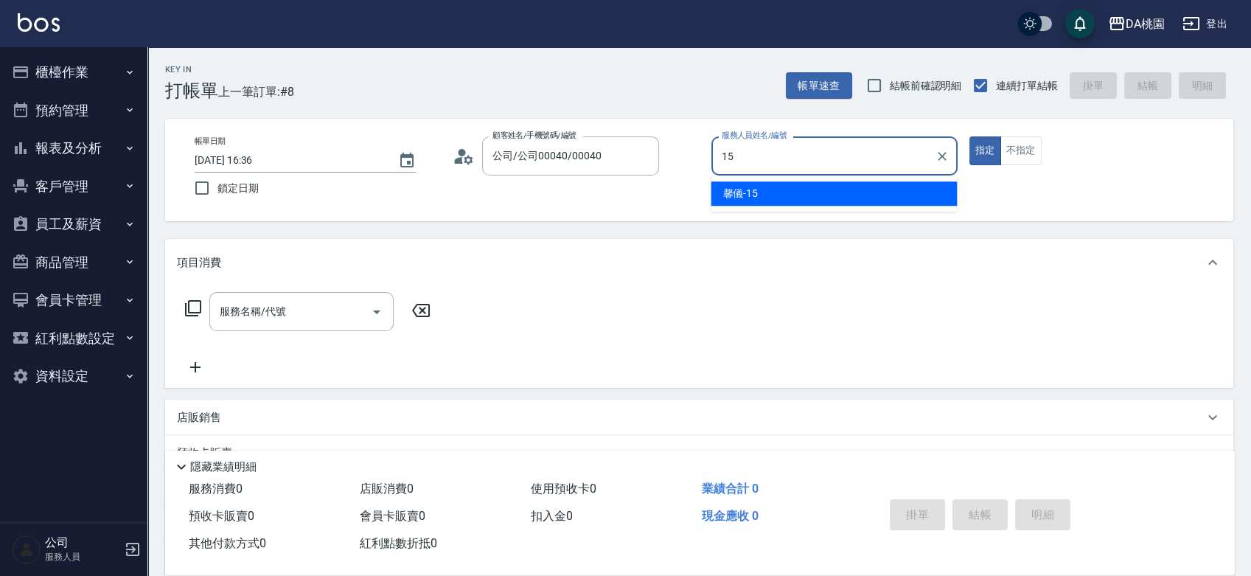
type input "馨儀-15"
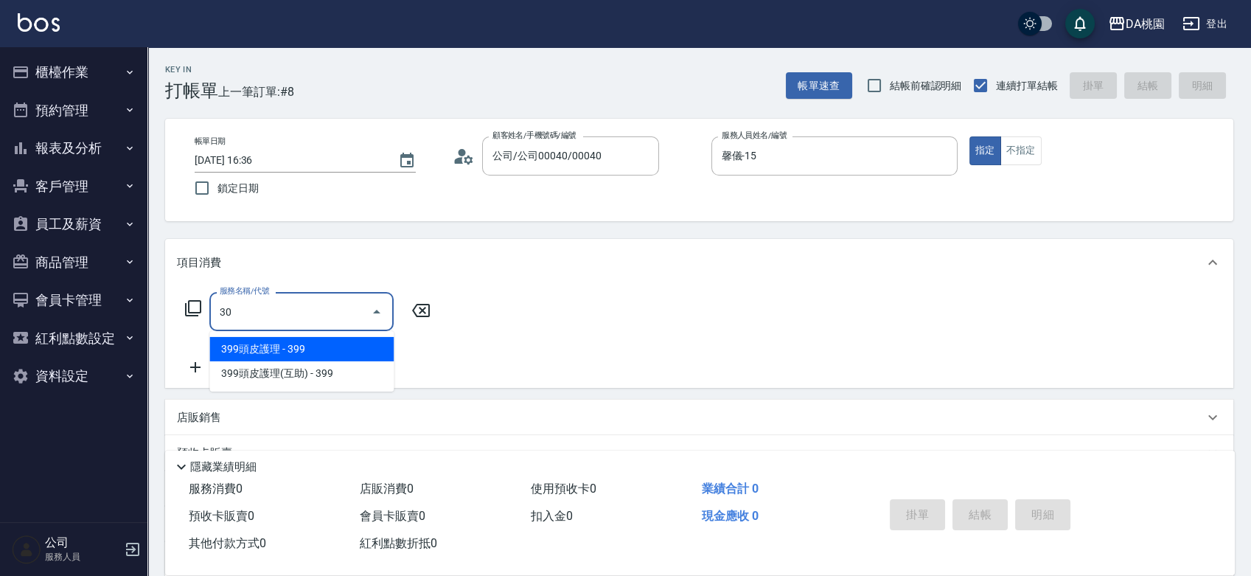
type input "303"
type input "30"
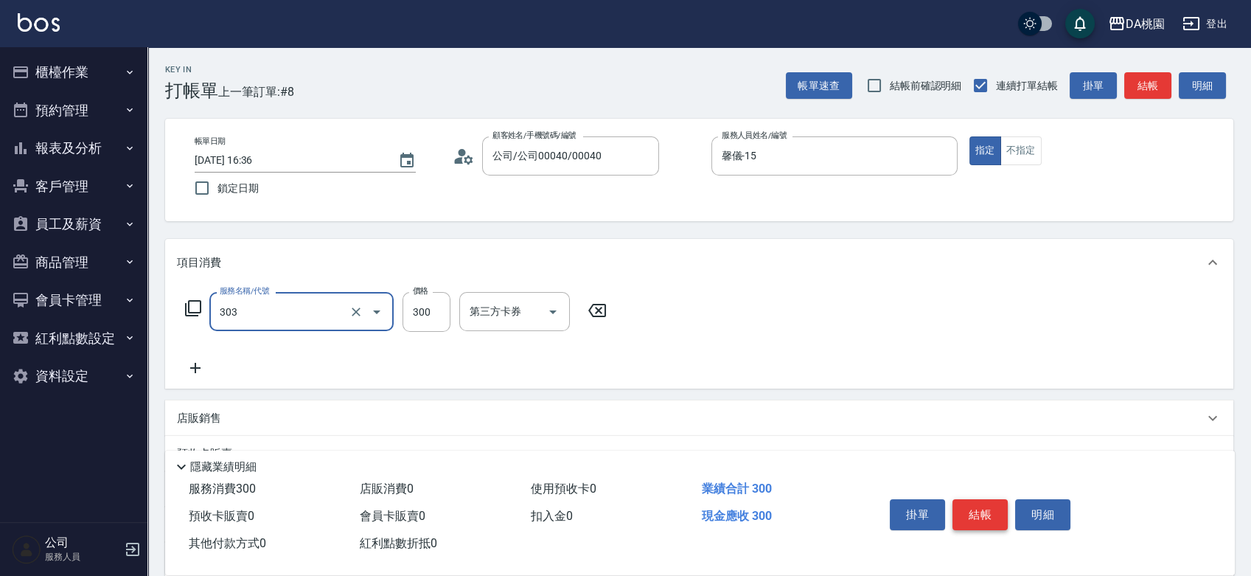
type input "A級剪髮(303)"
type input "0"
type input "60"
type input "600"
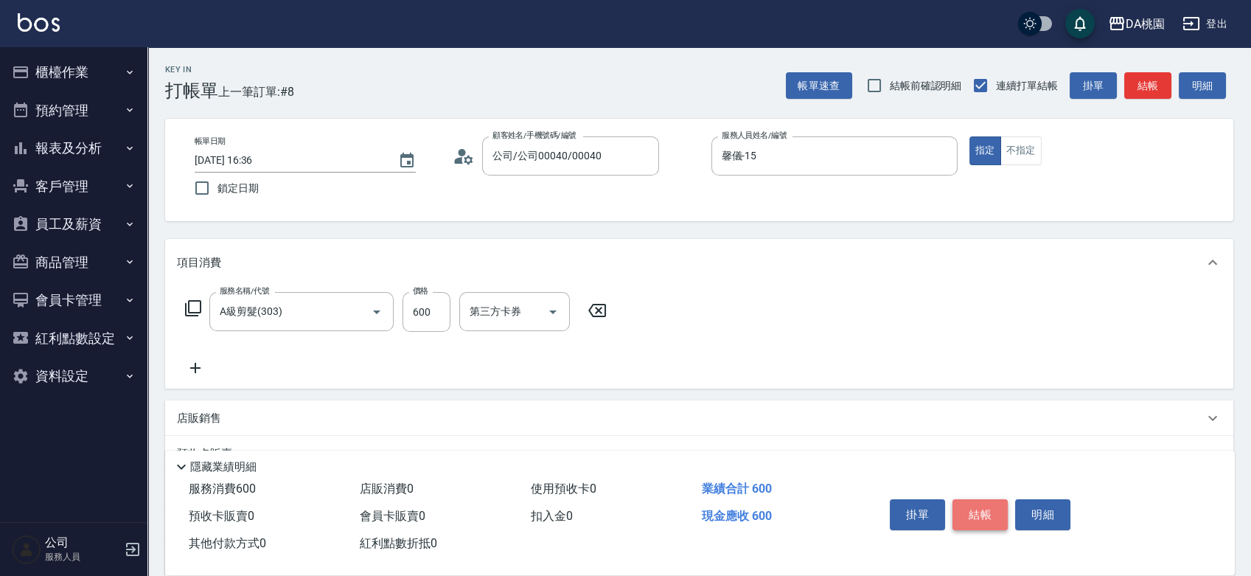
click at [992, 512] on button "結帳" at bounding box center [979, 514] width 55 height 31
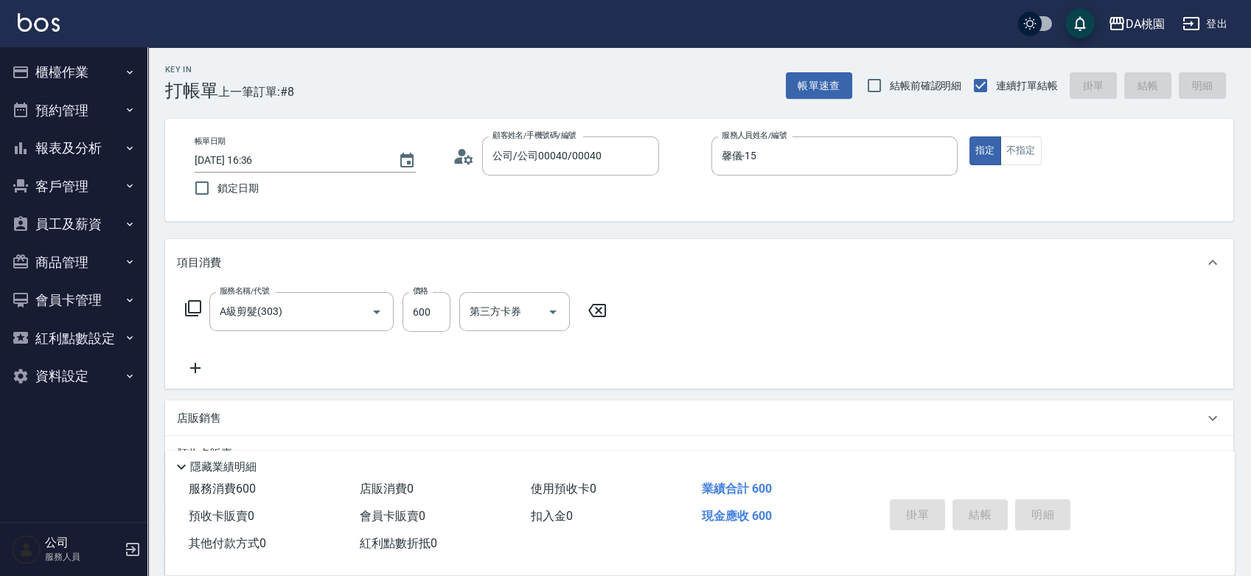
type input "0"
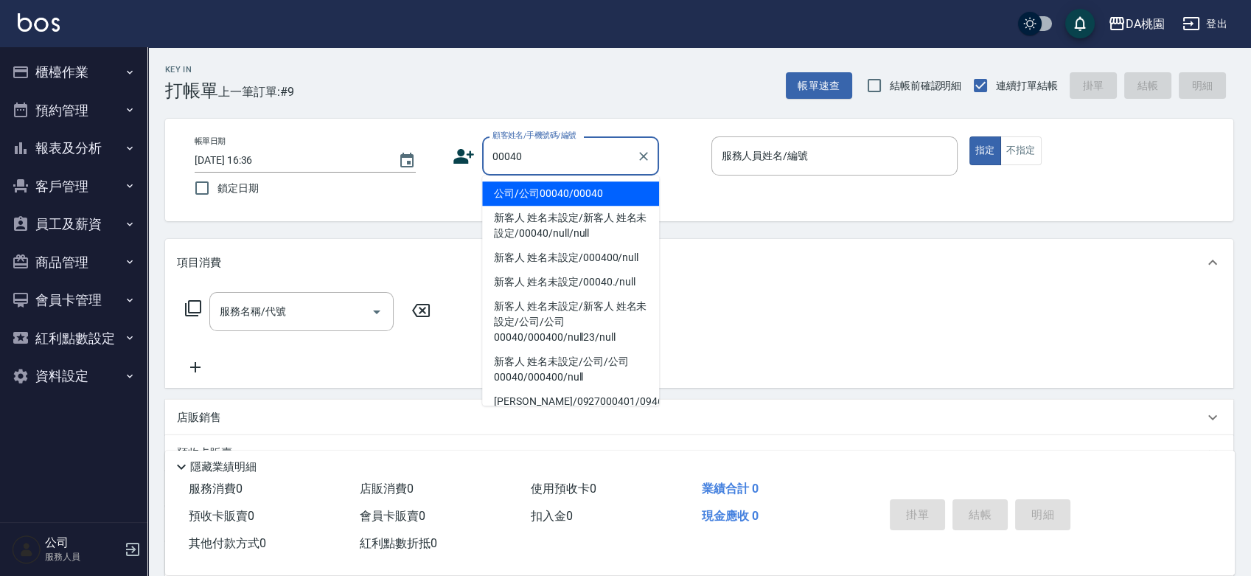
type input "00040"
type input "1"
type input "公司/公司00040/00040"
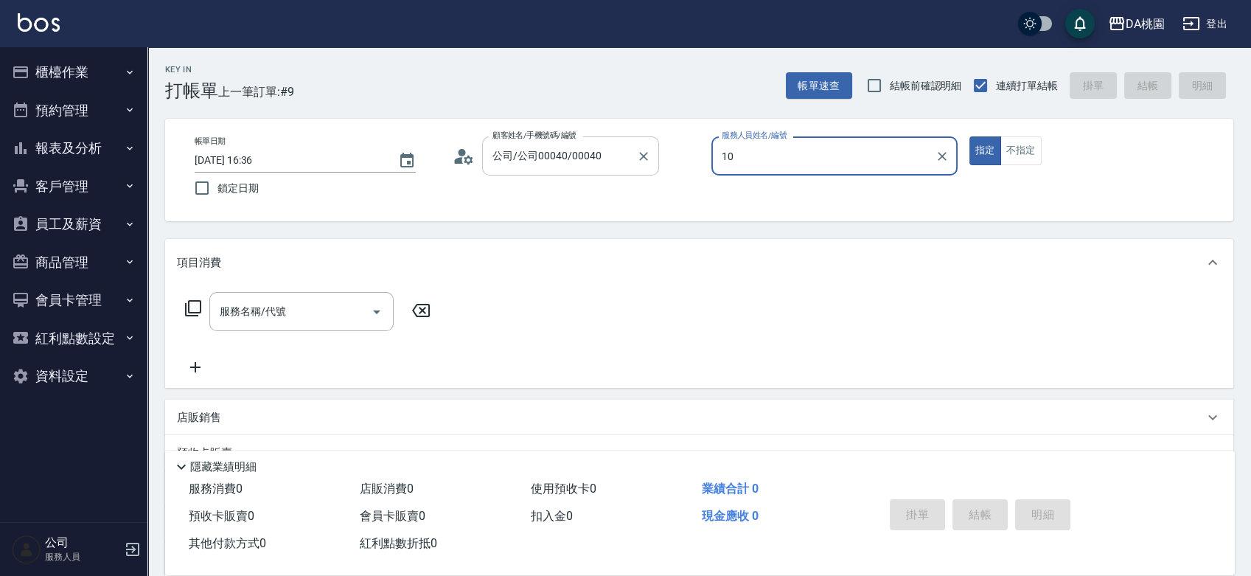
type input "KI KI -10"
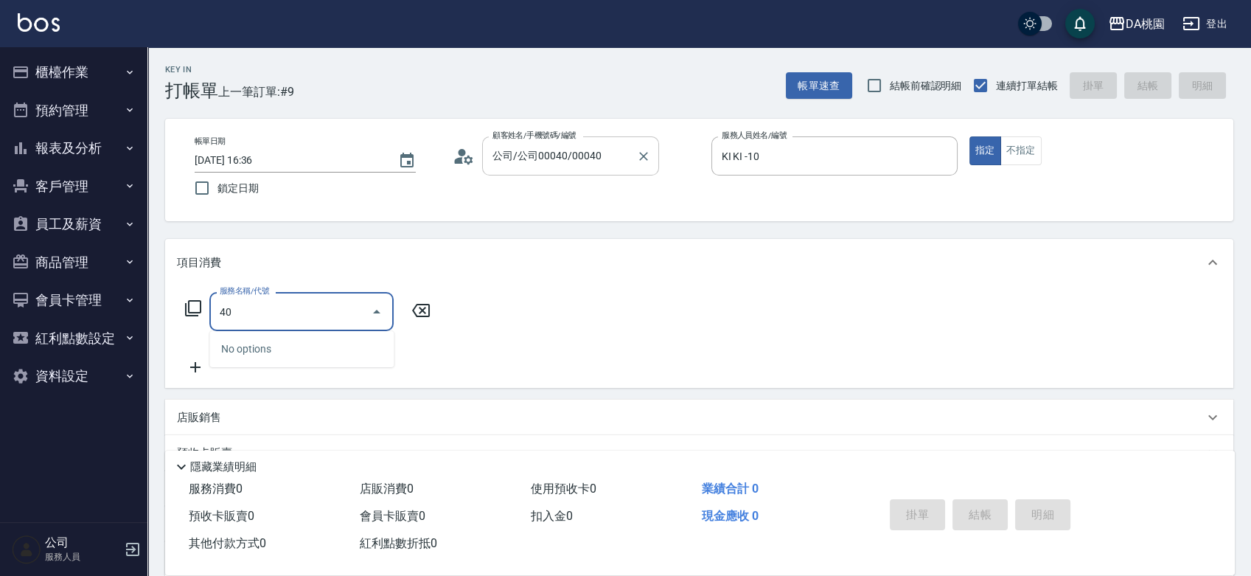
type input "400"
type input "150"
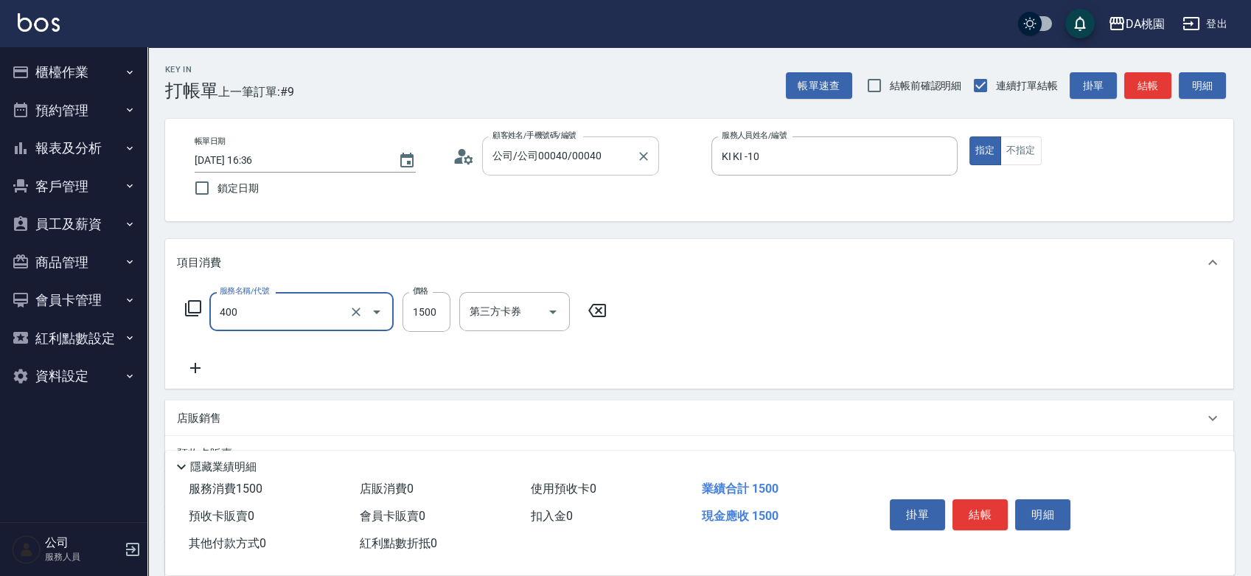
type input "染髮(400)"
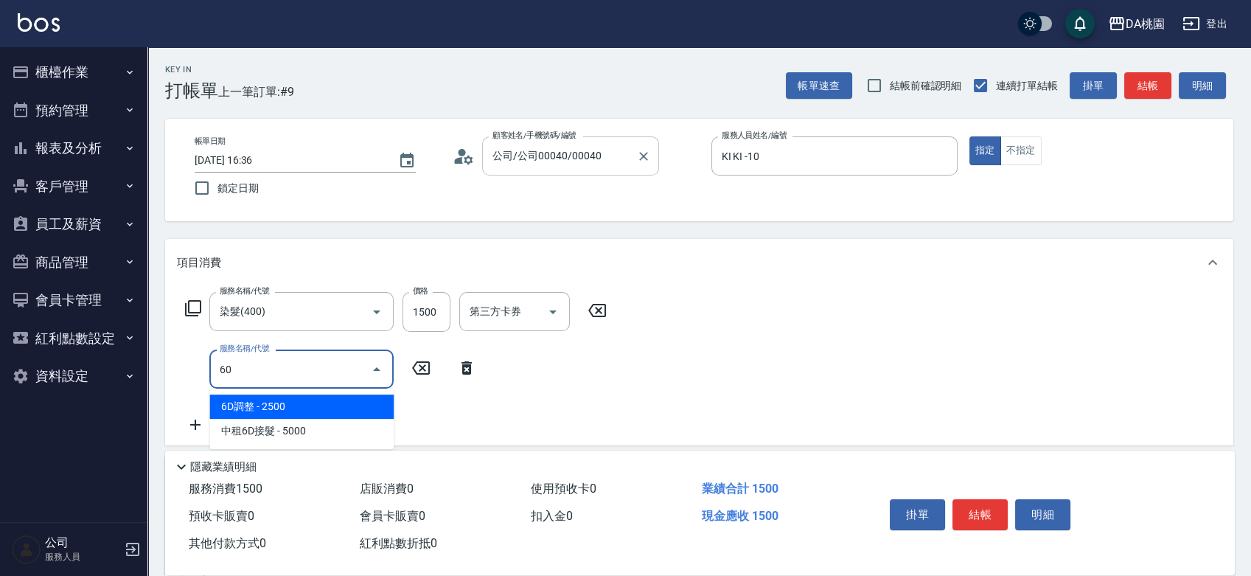
type input "608"
type input "270"
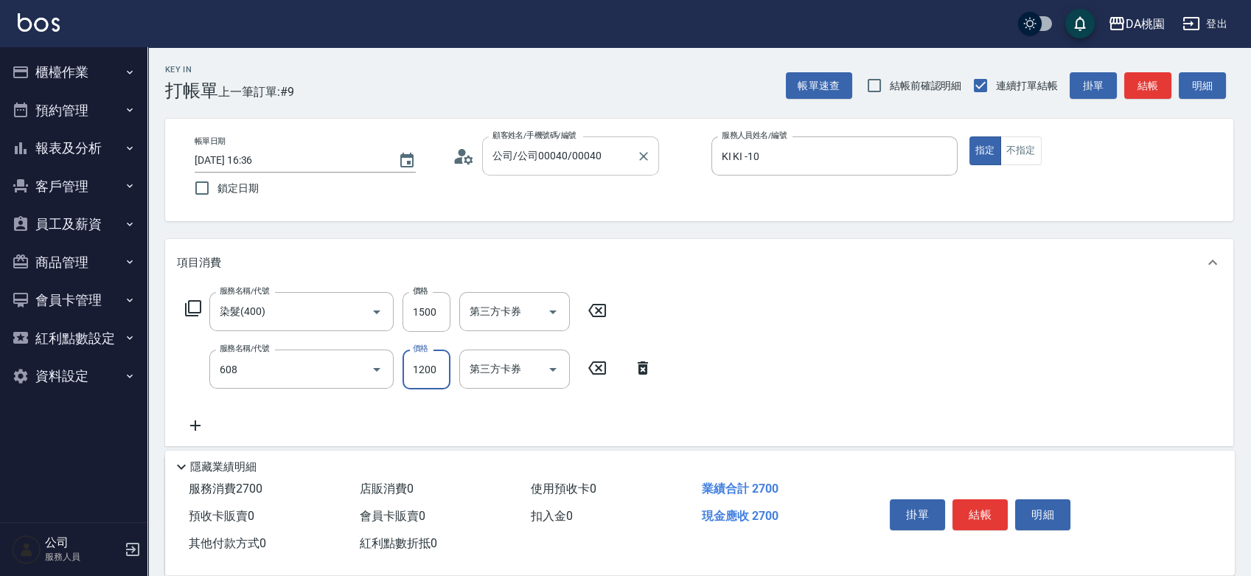
type input "鱗脂質護髮(608)"
type input "1"
type input "150"
type input "300"
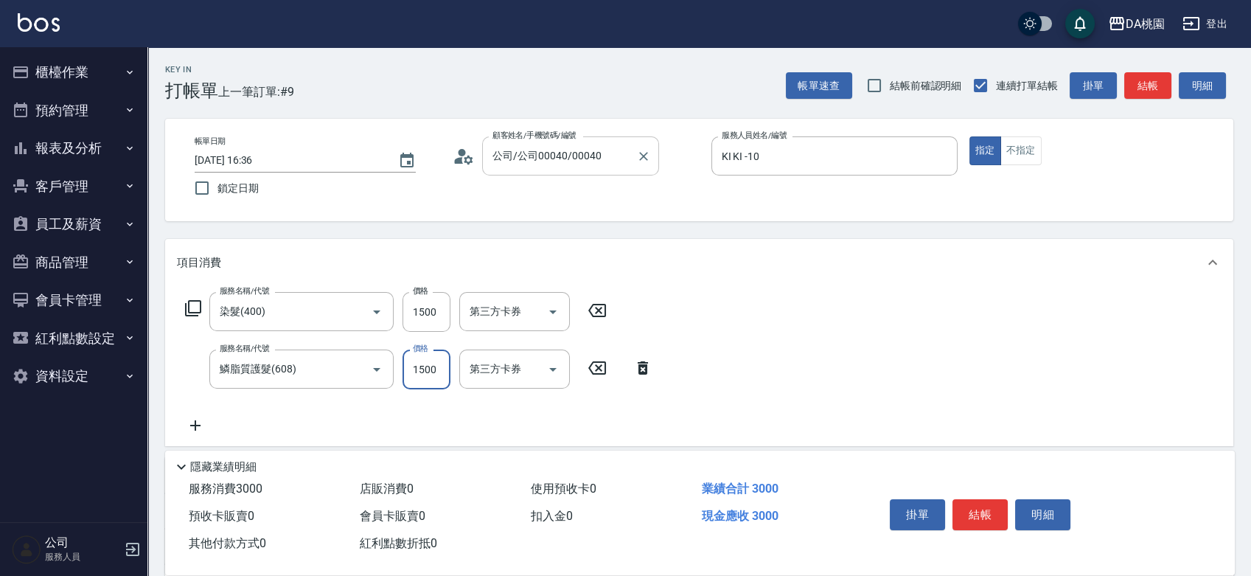
type input "1500"
type input "200"
type input "450"
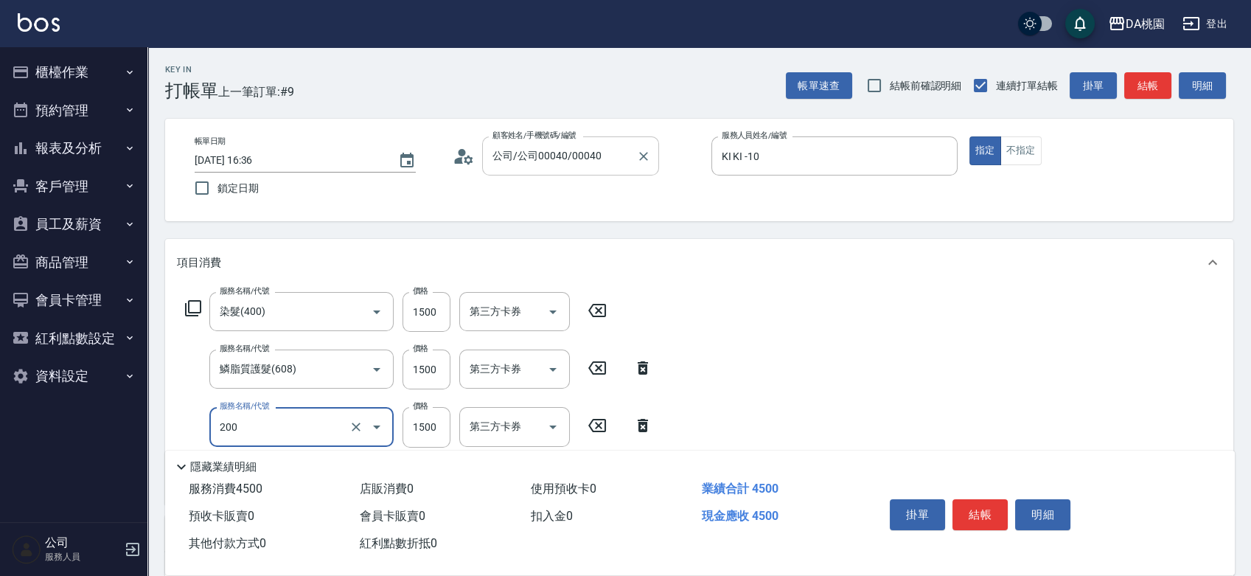
type input "離子燙(200)"
type input "3"
type input "300"
type input "359"
type input "330"
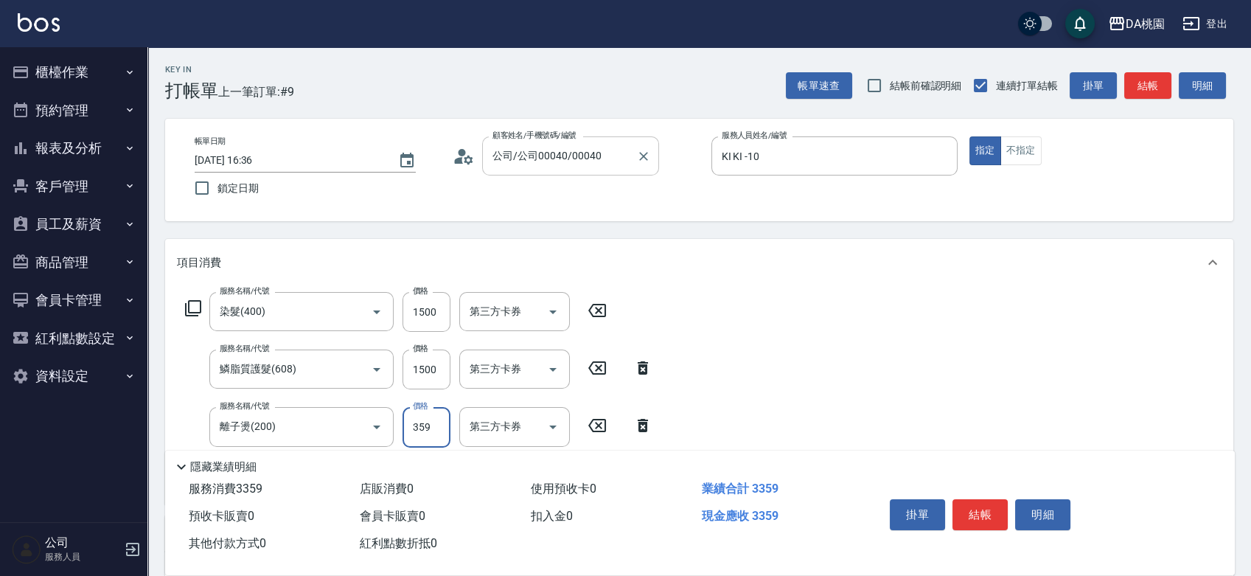
type input "3598"
type input "650"
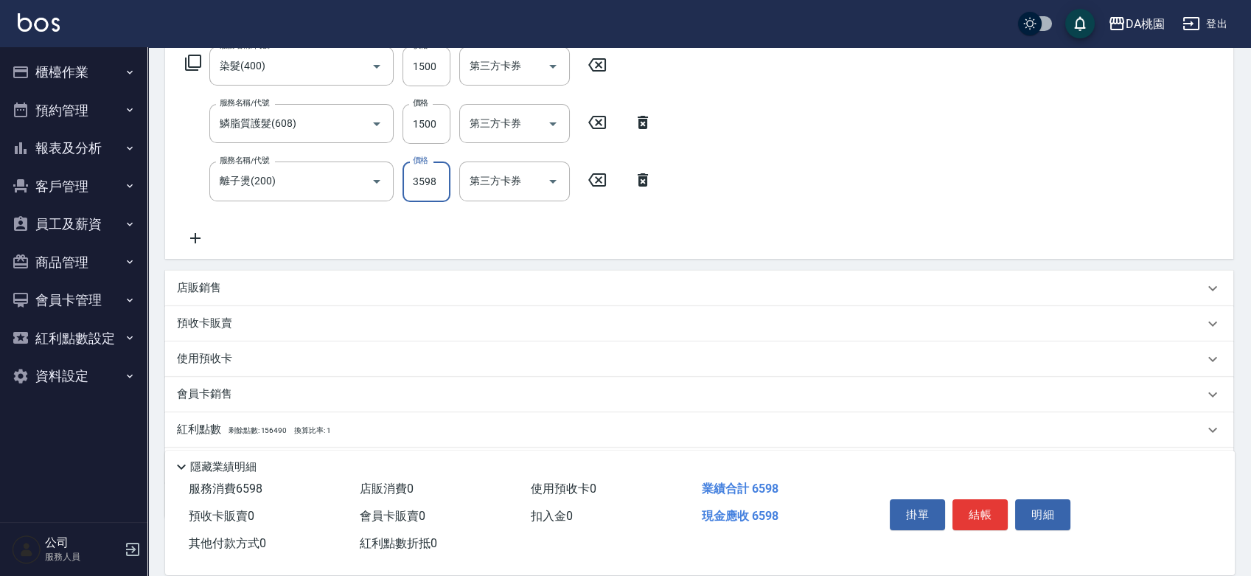
scroll to position [327, 0]
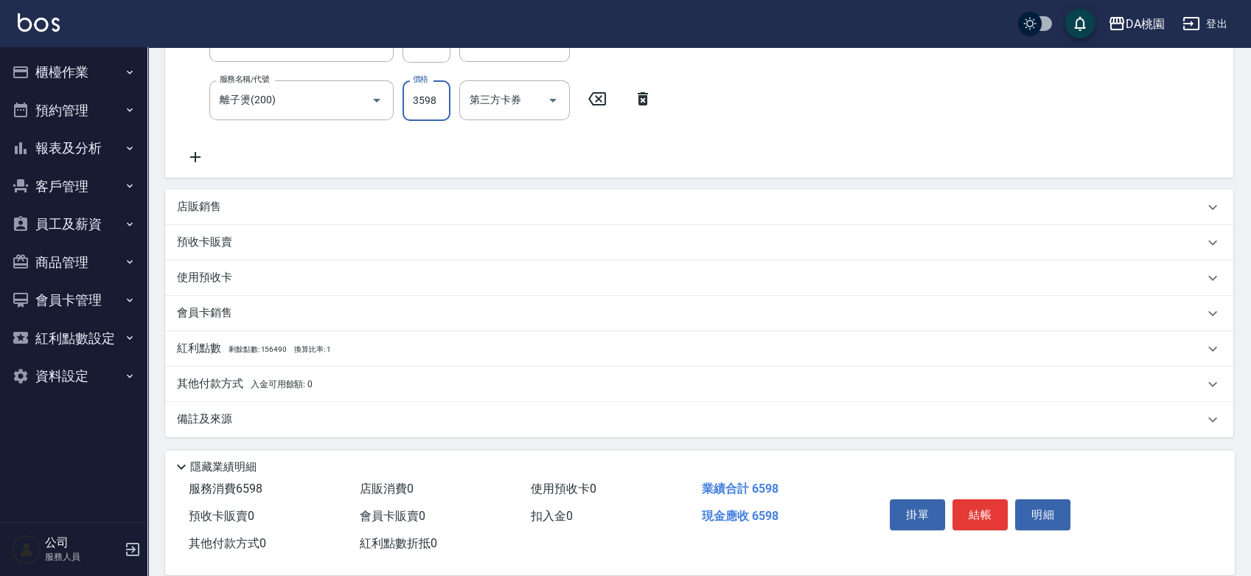
type input "3598"
click at [395, 379] on div "其他付款方式 入金可用餘額: 0" at bounding box center [690, 384] width 1027 height 16
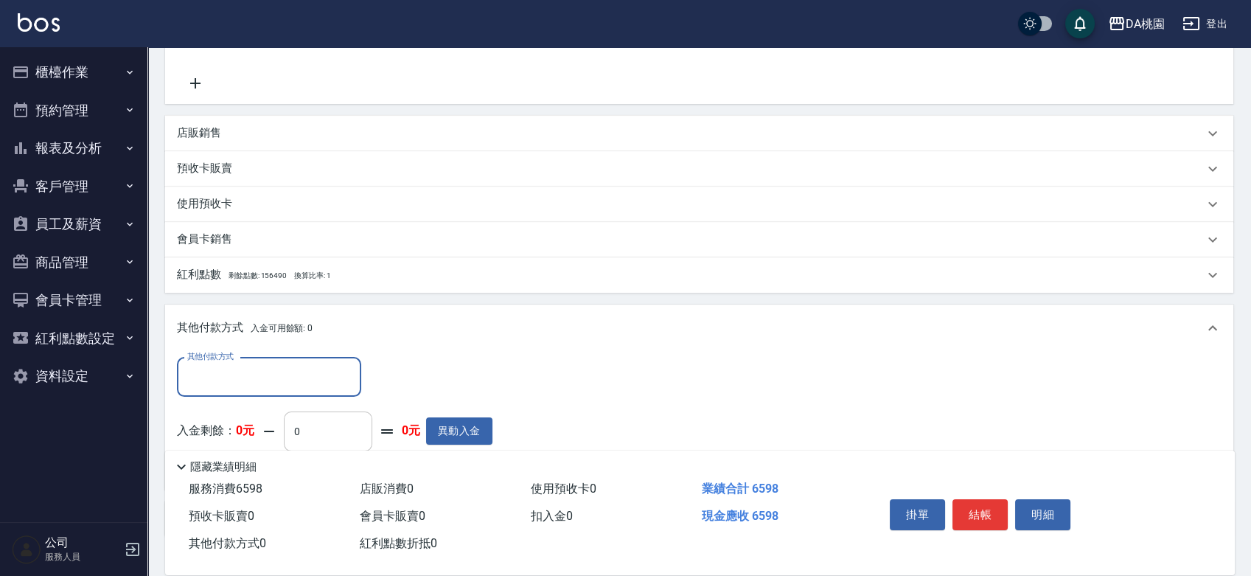
scroll to position [500, 0]
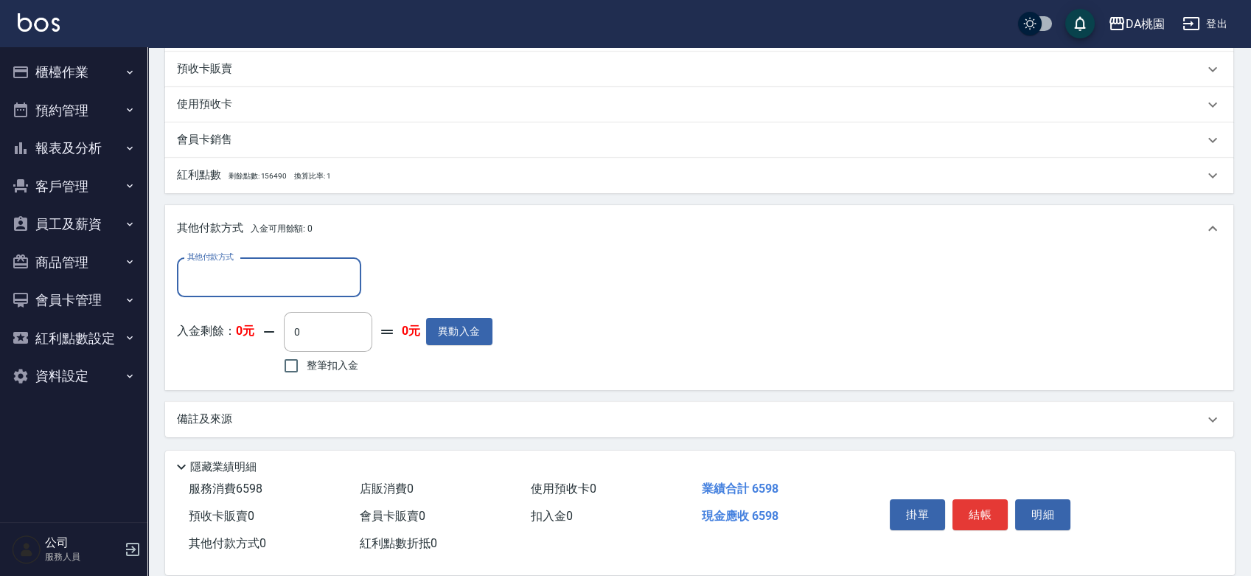
click at [265, 279] on input "其他付款方式" at bounding box center [269, 278] width 171 height 26
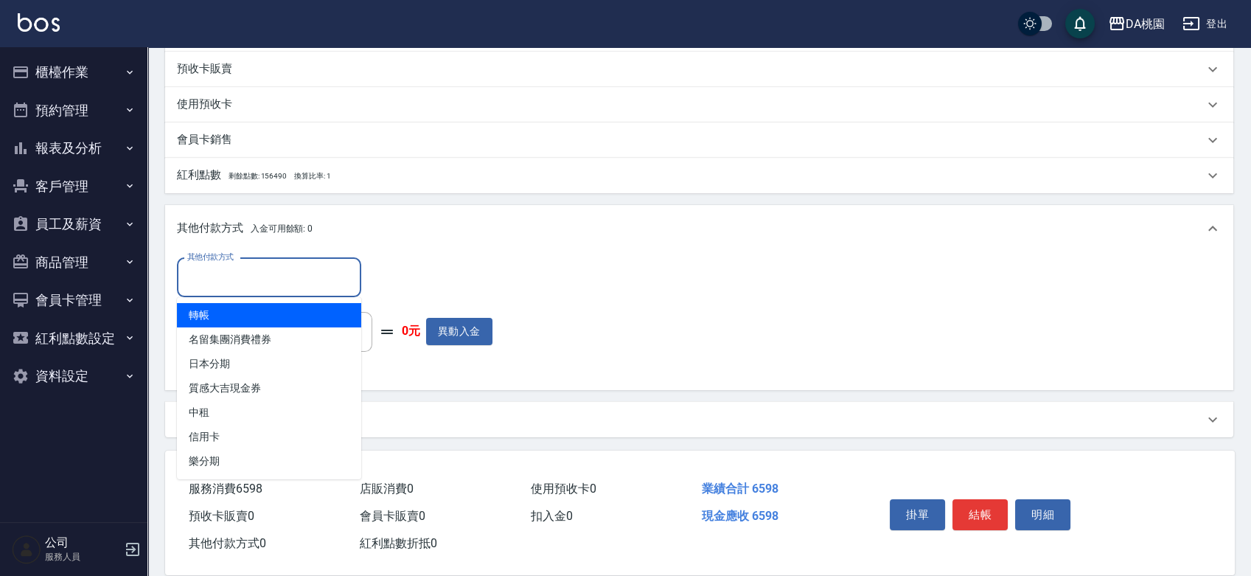
click at [233, 313] on span "轉帳" at bounding box center [269, 315] width 184 height 24
type input "轉帳"
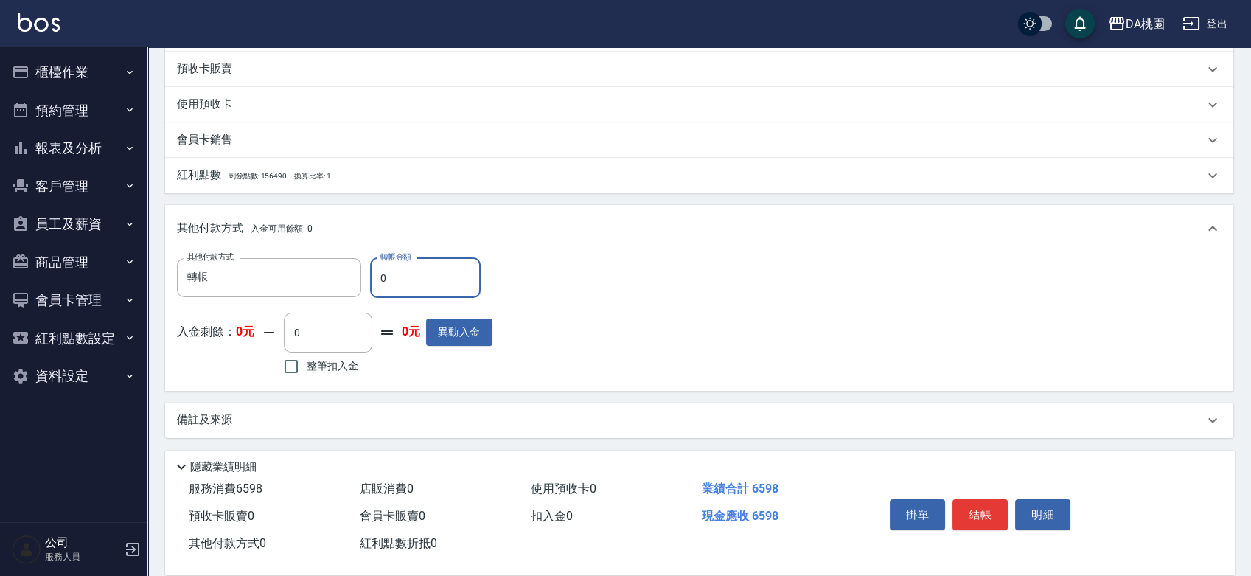
click at [376, 276] on input "0" at bounding box center [425, 278] width 111 height 40
type input "650"
type input "590"
type input "6590"
type input "0"
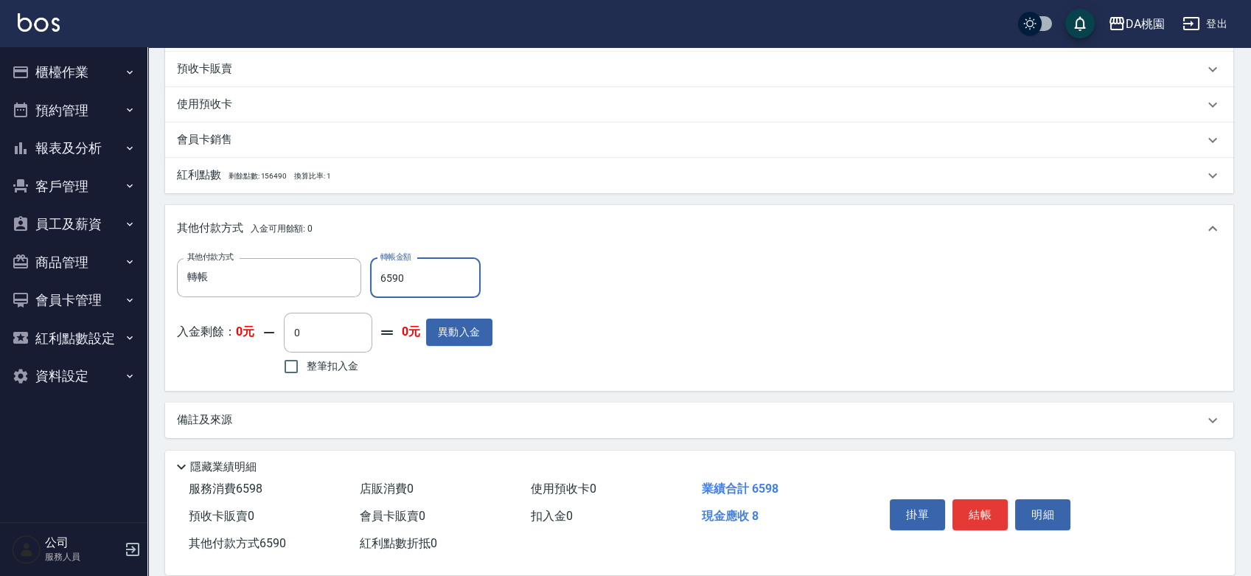
type input "659"
type input "590"
type input "6598"
type input "0"
type input "6598"
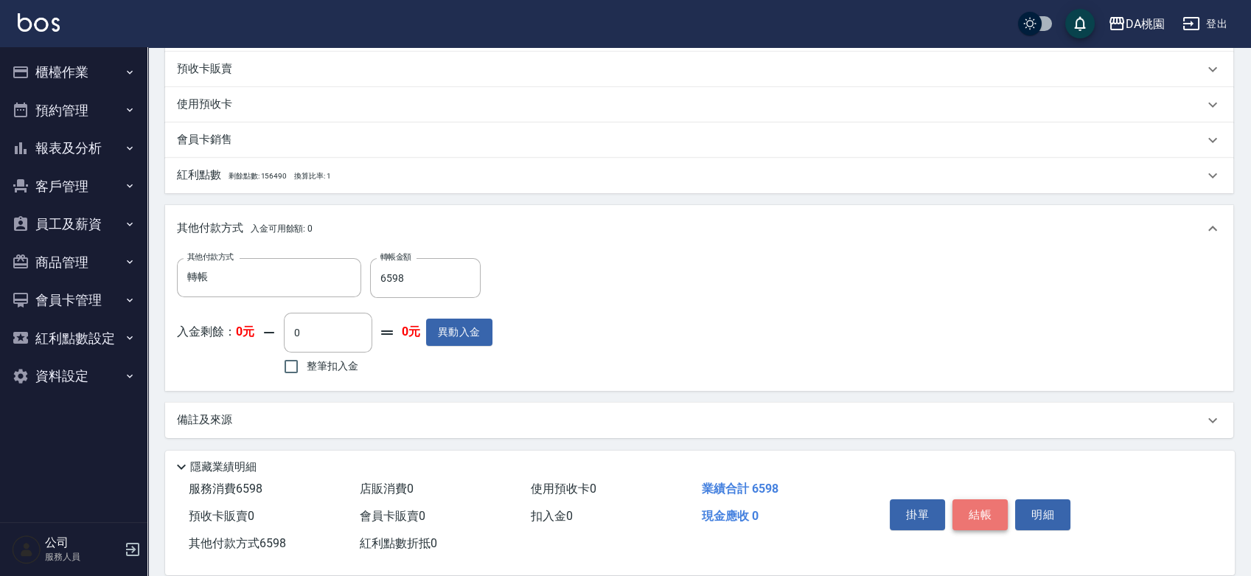
click at [977, 499] on button "結帳" at bounding box center [979, 514] width 55 height 31
type input "[DATE] 16:57"
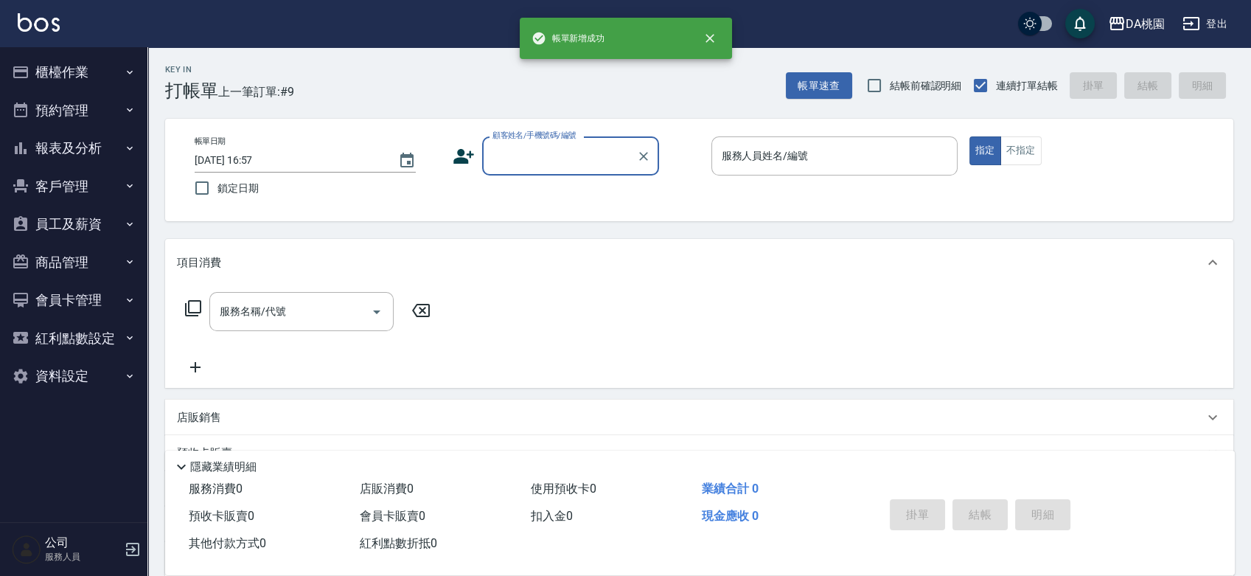
scroll to position [0, 0]
